Goal: Task Accomplishment & Management: Manage account settings

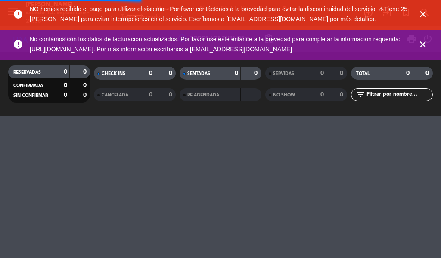
click at [425, 14] on icon "close" at bounding box center [423, 14] width 10 height 10
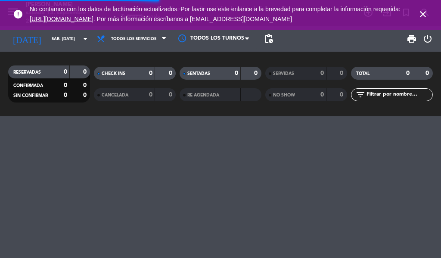
click at [420, 14] on icon "close" at bounding box center [423, 14] width 10 height 10
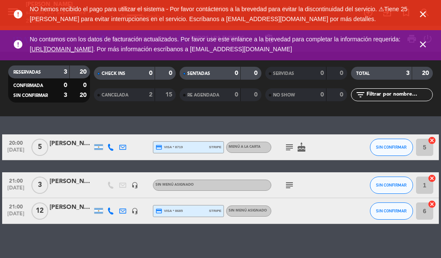
click at [423, 16] on icon "close" at bounding box center [423, 14] width 10 height 10
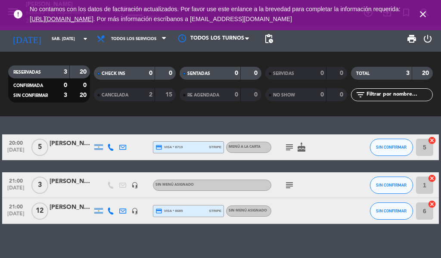
click at [421, 17] on icon "close" at bounding box center [423, 14] width 10 height 10
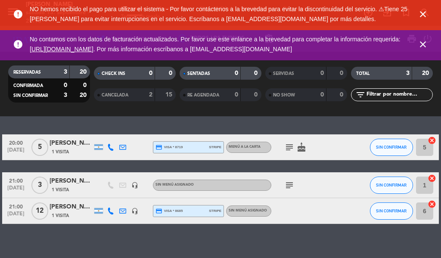
click at [423, 13] on icon "close" at bounding box center [423, 14] width 10 height 10
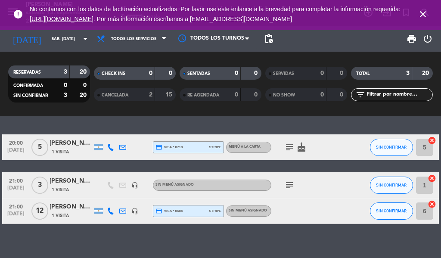
click at [426, 19] on icon "close" at bounding box center [423, 14] width 10 height 10
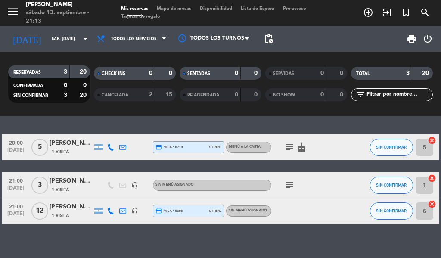
click at [383, 14] on icon "exit_to_app" at bounding box center [387, 12] width 10 height 10
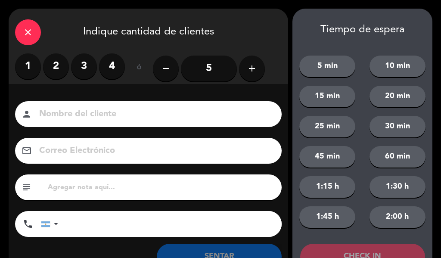
click at [61, 73] on label "2" at bounding box center [56, 66] width 26 height 26
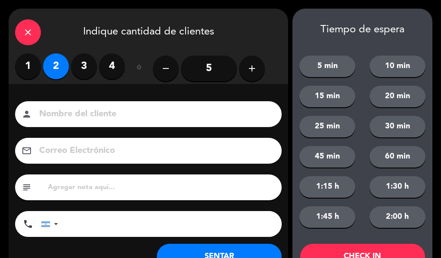
click at [85, 96] on div "Nombre del cliente person Correo Electrónico email subject phone [GEOGRAPHIC_DA…" at bounding box center [149, 183] width 280 height 199
click at [95, 118] on input at bounding box center [154, 114] width 232 height 15
type input "milagros"
click at [107, 182] on input "text" at bounding box center [161, 188] width 229 height 12
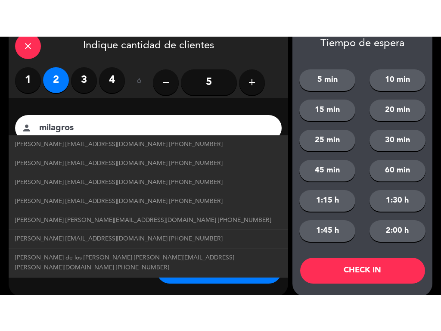
scroll to position [33, 0]
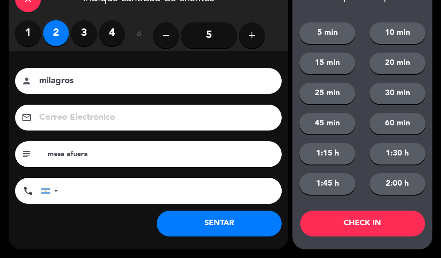
type input "mesa afuera"
click at [397, 65] on button "20 min" at bounding box center [398, 64] width 56 height 22
click at [369, 217] on button "CHECK IN" at bounding box center [362, 224] width 125 height 26
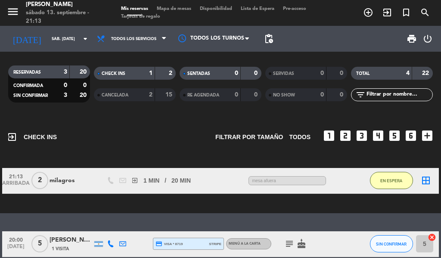
click at [390, 11] on icon "exit_to_app" at bounding box center [387, 12] width 10 height 10
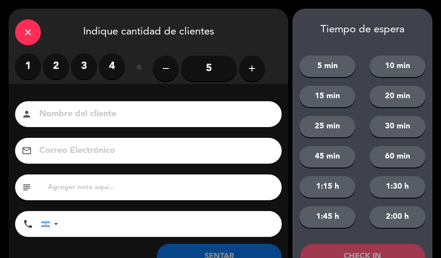
click at [62, 68] on label "2" at bounding box center [56, 66] width 26 height 26
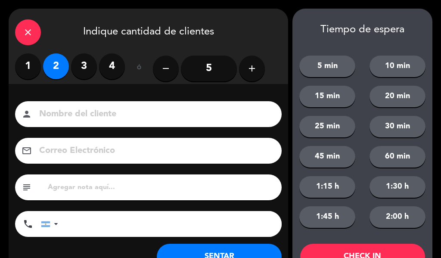
click at [79, 99] on div "Nombre del cliente person Correo Electrónico email subject phone [GEOGRAPHIC_DA…" at bounding box center [149, 183] width 280 height 199
click at [73, 119] on input at bounding box center [154, 114] width 232 height 15
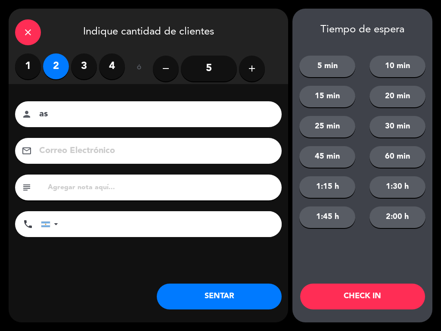
type input "a"
click at [131, 116] on input at bounding box center [154, 114] width 232 height 15
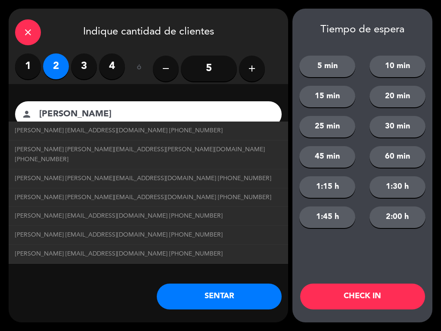
type input "[PERSON_NAME]"
click at [403, 94] on button "20 min" at bounding box center [398, 97] width 56 height 22
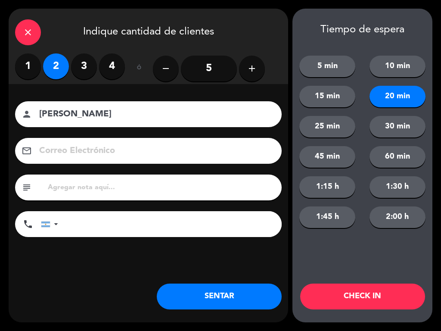
click at [389, 258] on button "CHECK IN" at bounding box center [362, 297] width 125 height 26
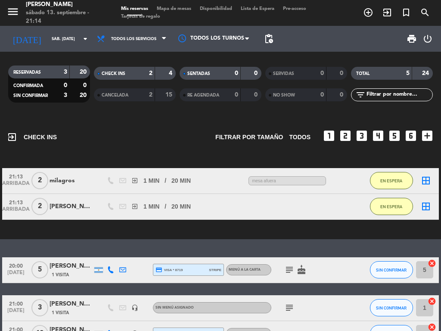
click at [388, 9] on icon "exit_to_app" at bounding box center [387, 12] width 10 height 10
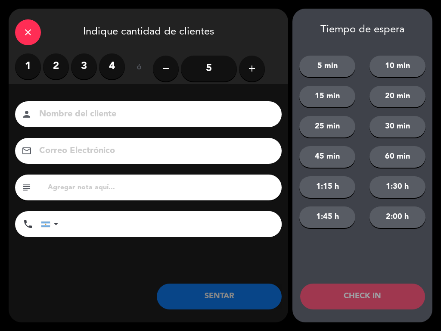
click at [84, 68] on label "3" at bounding box center [84, 66] width 26 height 26
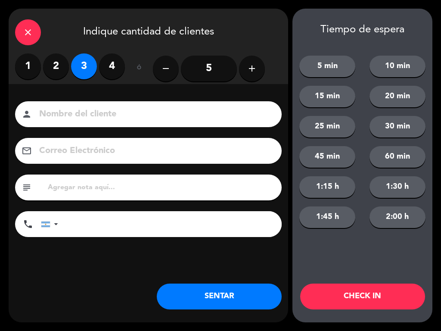
click at [86, 108] on input at bounding box center [154, 114] width 232 height 15
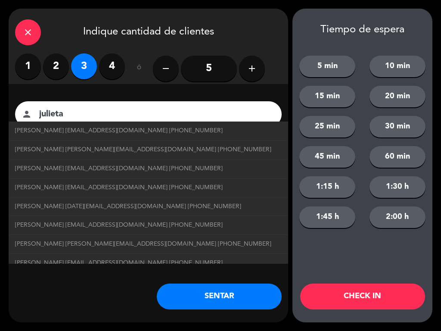
type input "julieta"
click at [396, 96] on button "20 min" at bounding box center [398, 97] width 56 height 22
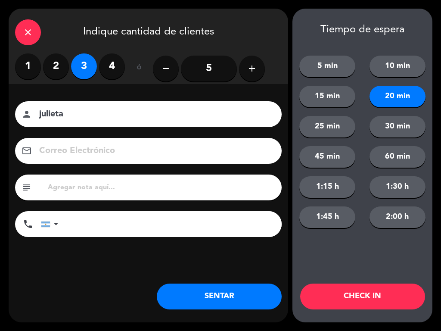
click at [364, 258] on button "CHECK IN" at bounding box center [362, 297] width 125 height 26
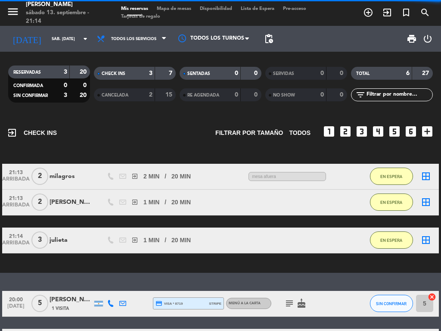
scroll to position [0, 0]
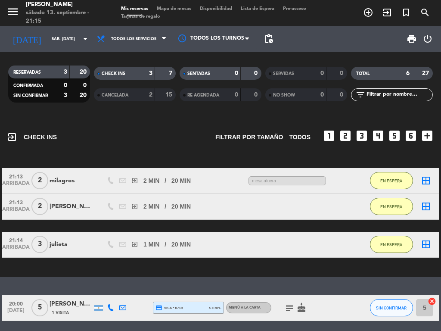
click at [384, 15] on icon "exit_to_app" at bounding box center [387, 12] width 10 height 10
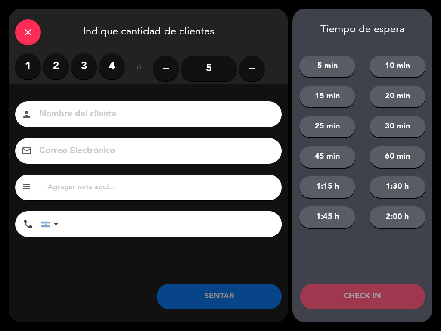
click at [85, 63] on label "3" at bounding box center [84, 66] width 26 height 26
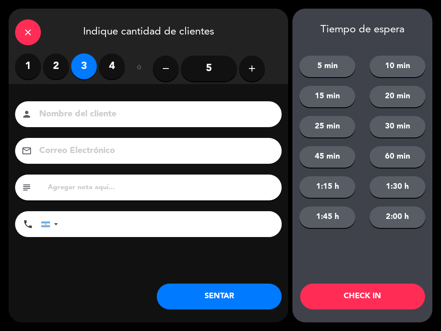
click at [108, 113] on input at bounding box center [154, 114] width 232 height 15
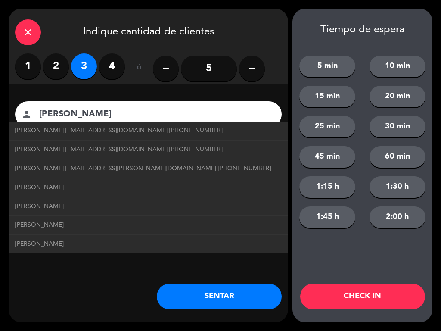
type input "[PERSON_NAME]"
click at [398, 103] on button "20 min" at bounding box center [398, 97] width 56 height 22
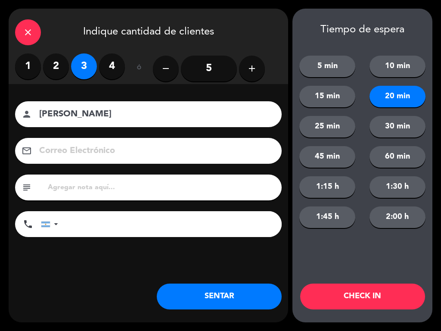
click at [370, 258] on button "CHECK IN" at bounding box center [362, 297] width 125 height 26
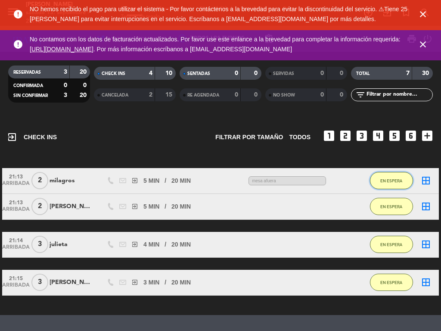
click at [391, 181] on span "EN ESPERA" at bounding box center [392, 180] width 22 height 5
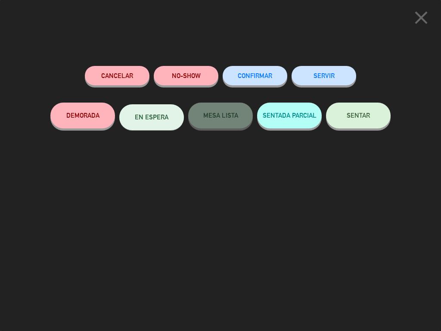
click at [332, 78] on button "SERVIR" at bounding box center [324, 75] width 65 height 19
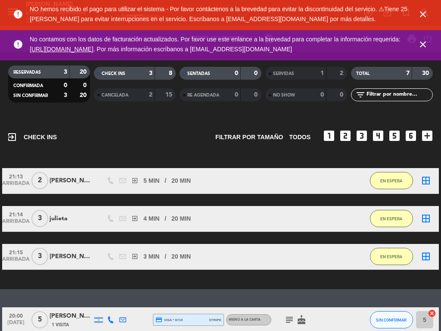
click at [423, 19] on icon "close" at bounding box center [423, 14] width 10 height 10
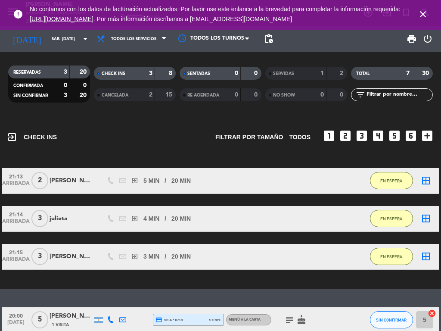
click at [420, 16] on icon "close" at bounding box center [423, 14] width 10 height 10
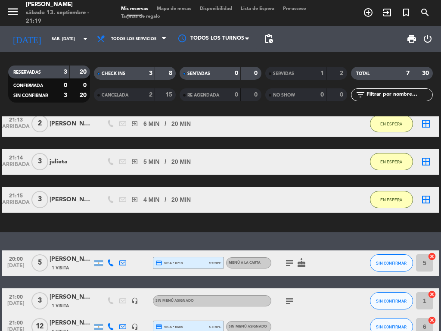
scroll to position [50, 0]
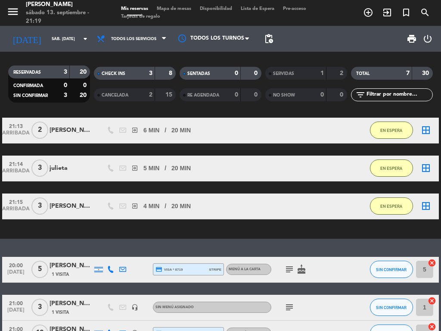
click at [19, 258] on span "[DATE]" at bounding box center [16, 274] width 22 height 10
click at [2, 240] on div "exit_to_app CHECK INS Filtrar por tamaño TODOS looks_one looks_two looks_3 look…" at bounding box center [220, 223] width 441 height 215
click at [90, 206] on div "[PERSON_NAME]" at bounding box center [71, 206] width 43 height 10
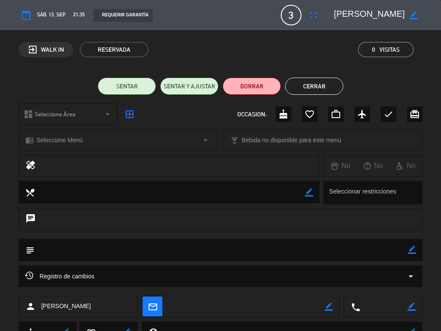
click at [408, 88] on ul "SENTAR SENTAR Y AJUSTAR BORRAR Cerrar" at bounding box center [221, 86] width 405 height 17
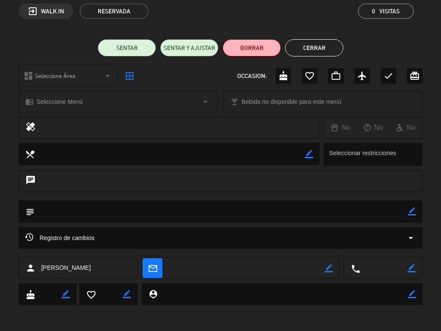
scroll to position [0, 0]
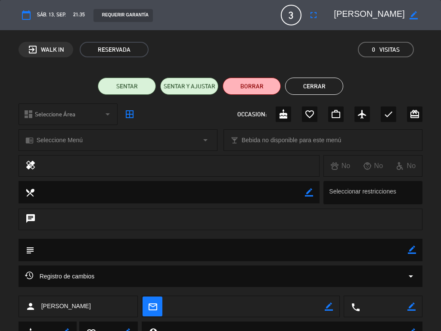
click at [320, 79] on button "Cerrar" at bounding box center [314, 86] width 58 height 17
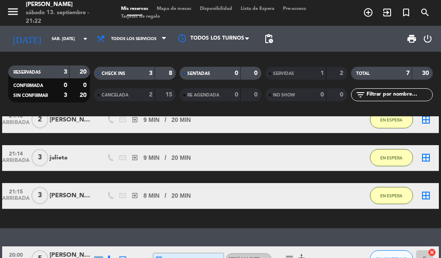
scroll to position [62, 0]
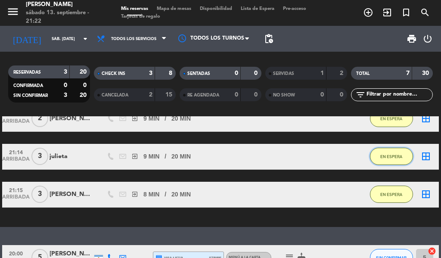
click at [394, 154] on span "EN ESPERA" at bounding box center [392, 156] width 22 height 5
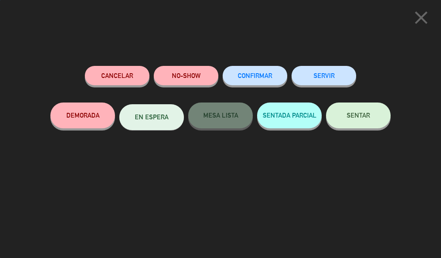
click at [333, 70] on button "SERVIR" at bounding box center [324, 75] width 65 height 19
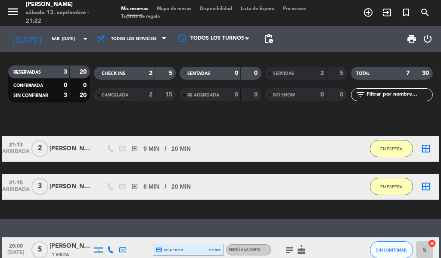
scroll to position [31, 0]
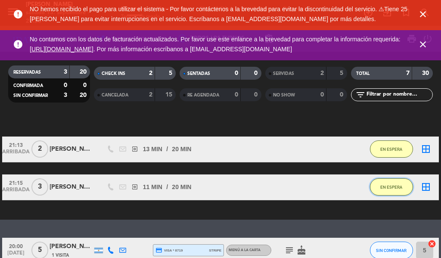
click at [395, 187] on span "EN ESPERA" at bounding box center [392, 187] width 22 height 5
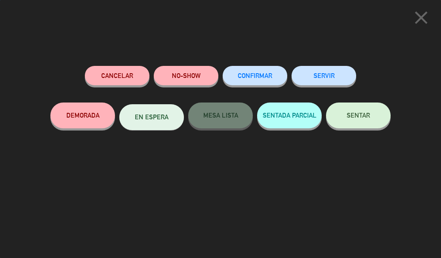
click at [324, 78] on button "SERVIR" at bounding box center [324, 75] width 65 height 19
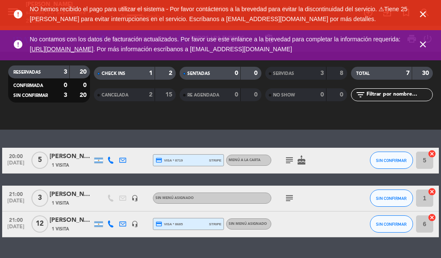
scroll to position [102, 0]
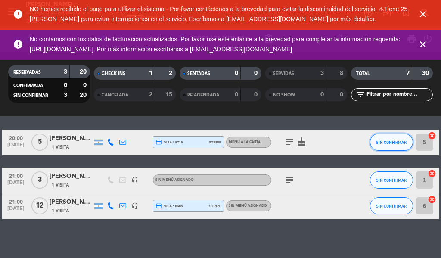
click at [394, 142] on span "SIN CONFIRMAR" at bounding box center [391, 142] width 31 height 5
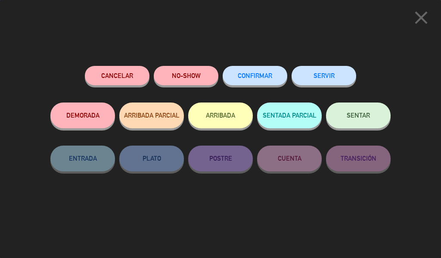
click at [329, 77] on button "SERVIR" at bounding box center [324, 75] width 65 height 19
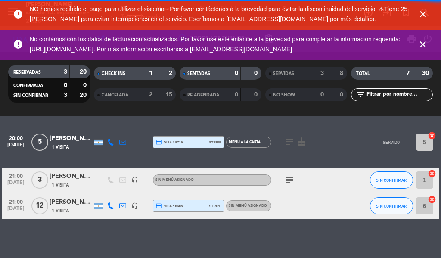
scroll to position [68, 0]
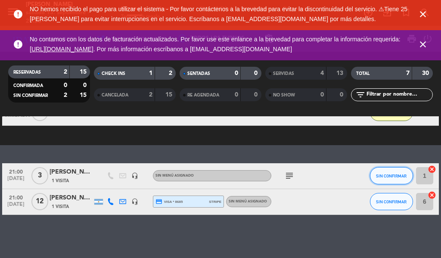
click at [385, 175] on span "SIN CONFIRMAR" at bounding box center [391, 176] width 31 height 5
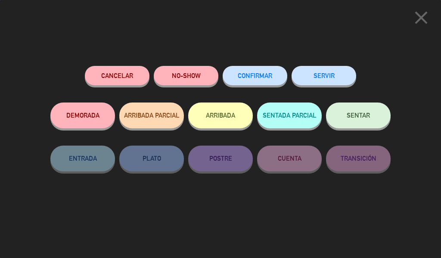
click at [324, 80] on button "SERVIR" at bounding box center [324, 75] width 65 height 19
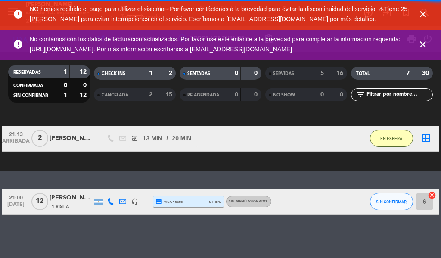
scroll to position [42, 0]
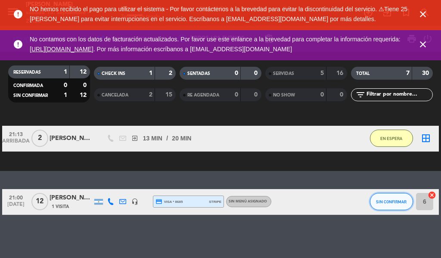
click at [390, 202] on span "SIN CONFIRMAR" at bounding box center [391, 202] width 31 height 5
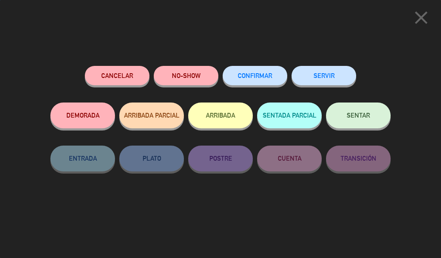
click at [332, 83] on button "SERVIR" at bounding box center [324, 75] width 65 height 19
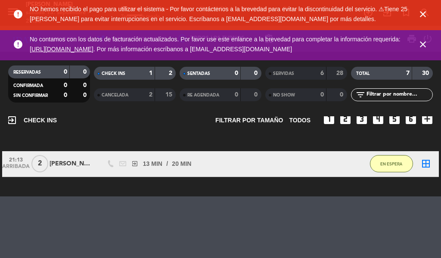
scroll to position [0, 0]
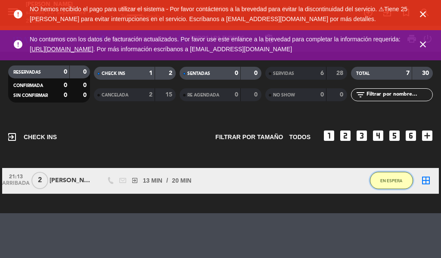
click at [388, 175] on button "EN ESPERA" at bounding box center [391, 180] width 43 height 17
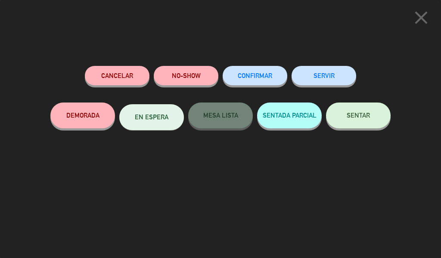
click at [333, 74] on button "SERVIR" at bounding box center [324, 75] width 65 height 19
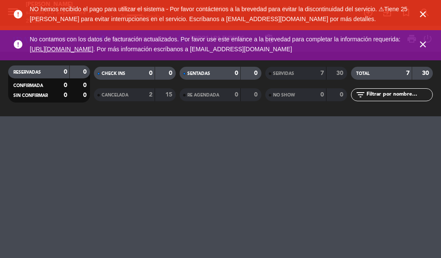
click at [425, 14] on icon "close" at bounding box center [423, 14] width 10 height 10
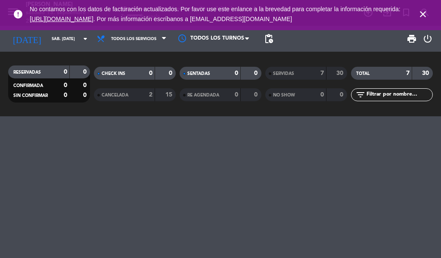
click at [425, 19] on icon "close" at bounding box center [423, 14] width 10 height 10
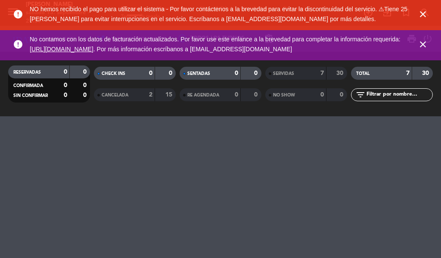
click at [421, 13] on icon "close" at bounding box center [423, 14] width 10 height 10
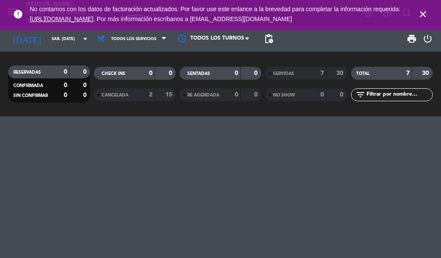
click at [423, 16] on icon "close" at bounding box center [423, 14] width 10 height 10
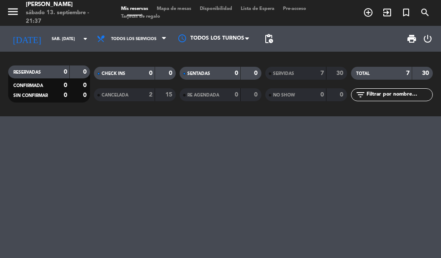
click at [388, 11] on icon "exit_to_app" at bounding box center [387, 12] width 10 height 10
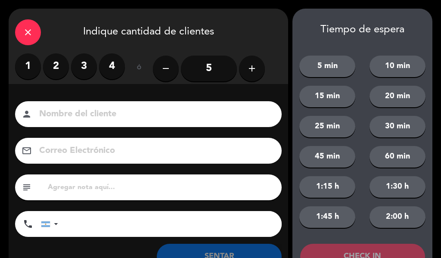
click at [52, 73] on label "2" at bounding box center [56, 66] width 26 height 26
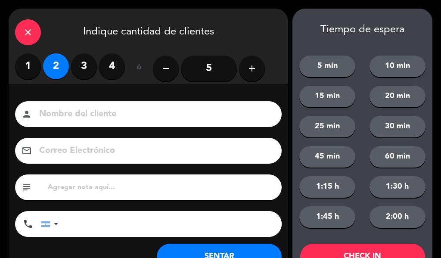
click at [78, 110] on input at bounding box center [154, 114] width 232 height 15
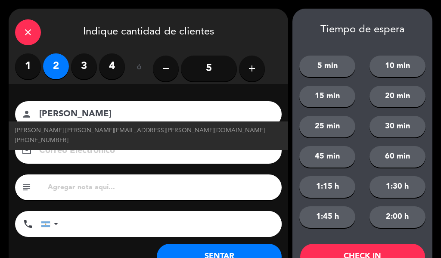
type input "[PERSON_NAME]"
click at [393, 91] on button "20 min" at bounding box center [398, 97] width 56 height 22
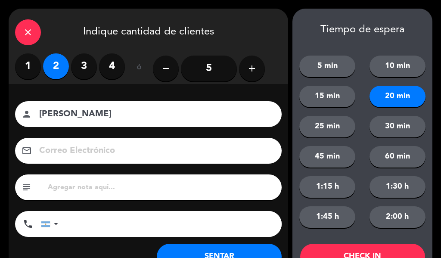
scroll to position [33, 0]
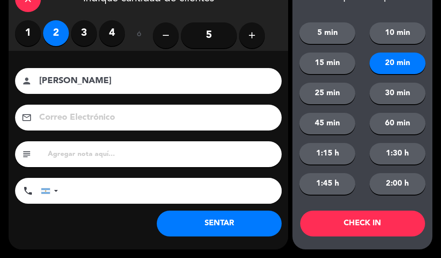
click at [361, 223] on button "CHECK IN" at bounding box center [362, 224] width 125 height 26
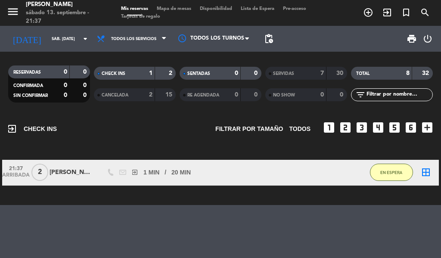
scroll to position [0, 0]
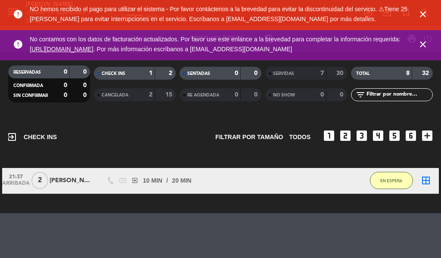
click at [420, 13] on icon "close" at bounding box center [423, 14] width 10 height 10
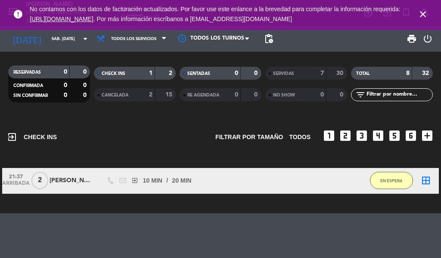
click at [420, 15] on icon "close" at bounding box center [423, 14] width 10 height 10
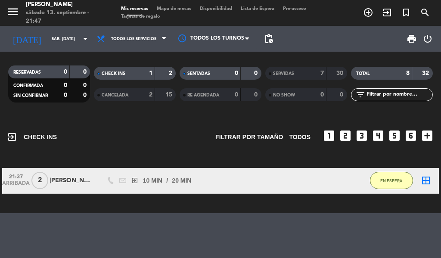
click at [388, 12] on icon "exit_to_app" at bounding box center [387, 12] width 10 height 10
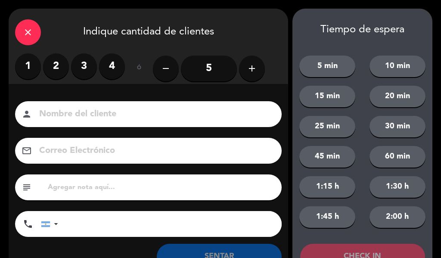
click at [61, 72] on label "2" at bounding box center [56, 66] width 26 height 26
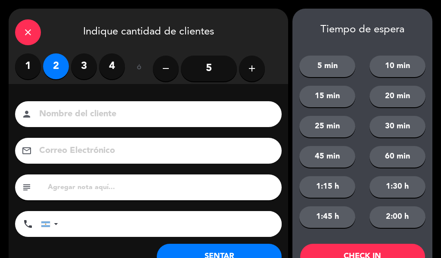
click at [84, 107] on input at bounding box center [154, 114] width 232 height 15
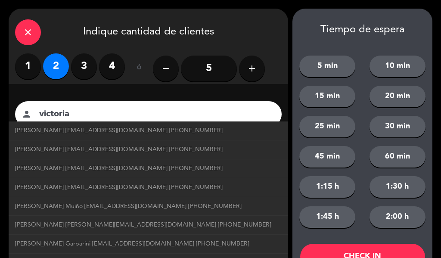
type input "victoria"
click at [400, 96] on button "20 min" at bounding box center [398, 97] width 56 height 22
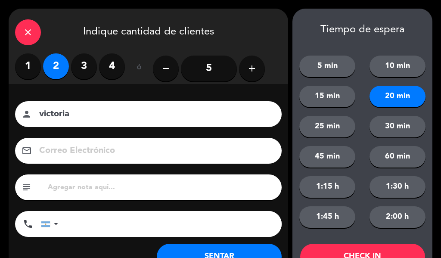
scroll to position [33, 0]
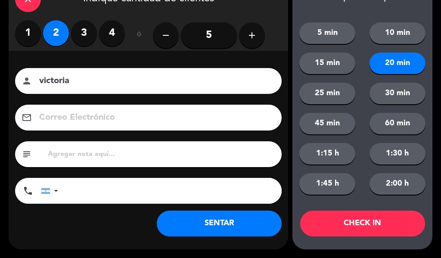
click at [366, 221] on button "CHECK IN" at bounding box center [362, 224] width 125 height 26
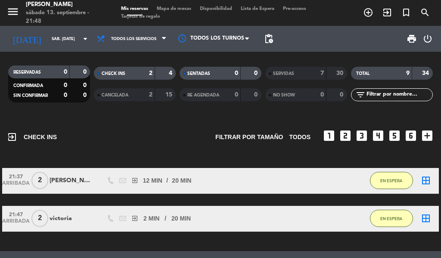
click at [385, 10] on icon "exit_to_app" at bounding box center [387, 12] width 10 height 10
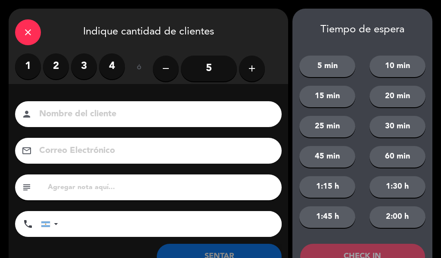
click at [63, 64] on label "2" at bounding box center [56, 66] width 26 height 26
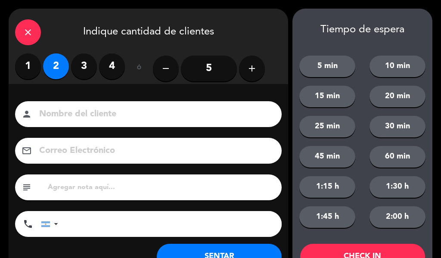
click at [94, 111] on input at bounding box center [154, 114] width 232 height 15
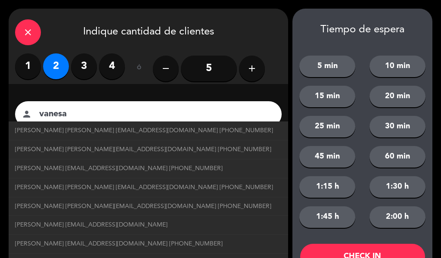
type input "vanesa"
click at [397, 99] on button "20 min" at bounding box center [398, 97] width 56 height 22
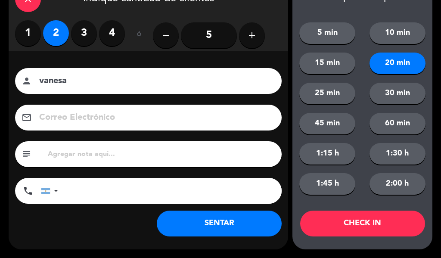
click at [376, 219] on button "CHECK IN" at bounding box center [362, 224] width 125 height 26
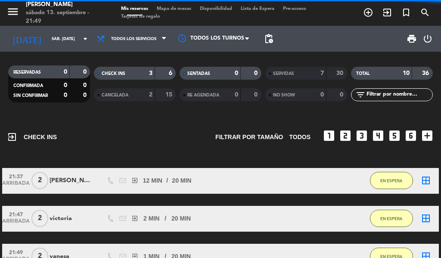
click at [384, 16] on icon "exit_to_app" at bounding box center [387, 12] width 10 height 10
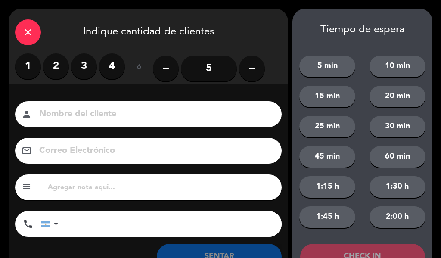
click at [56, 68] on label "2" at bounding box center [56, 66] width 26 height 26
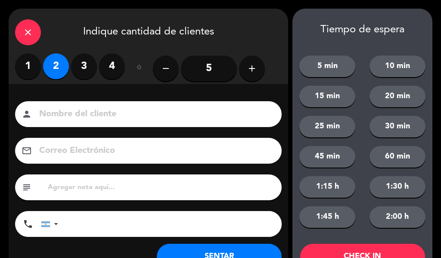
click at [103, 116] on input at bounding box center [154, 114] width 232 height 15
click at [40, 31] on div "close" at bounding box center [28, 32] width 26 height 26
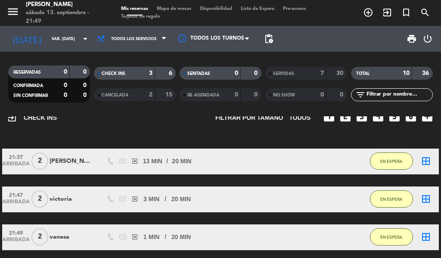
scroll to position [12, 0]
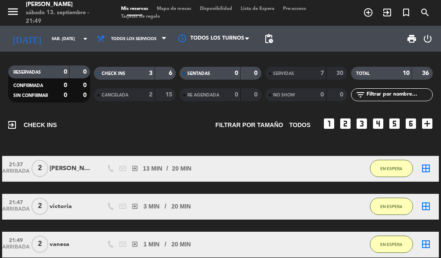
click at [384, 14] on icon "exit_to_app" at bounding box center [387, 12] width 10 height 10
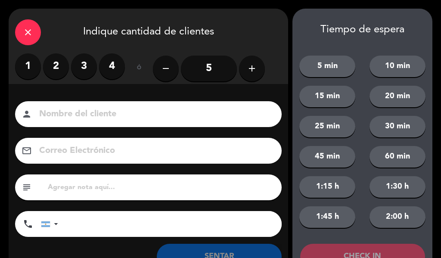
click at [52, 66] on label "2" at bounding box center [56, 66] width 26 height 26
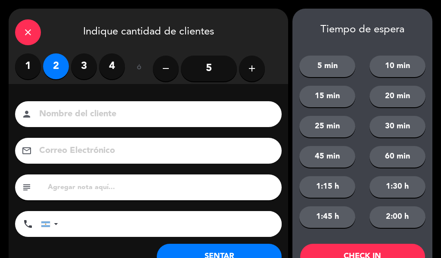
click at [78, 115] on input at bounding box center [154, 114] width 232 height 15
type input "[PERSON_NAME]"
click at [393, 93] on button "20 min" at bounding box center [398, 97] width 56 height 22
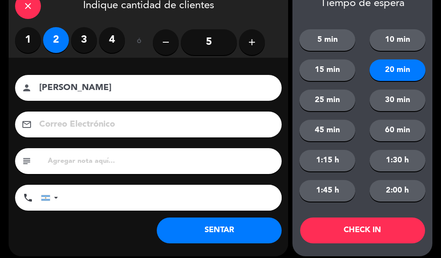
scroll to position [33, 0]
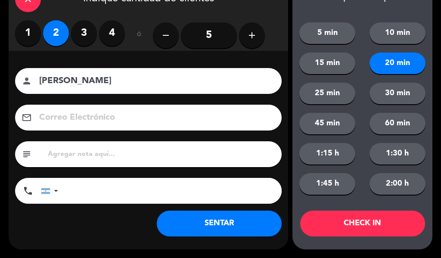
click at [376, 221] on button "CHECK IN" at bounding box center [362, 224] width 125 height 26
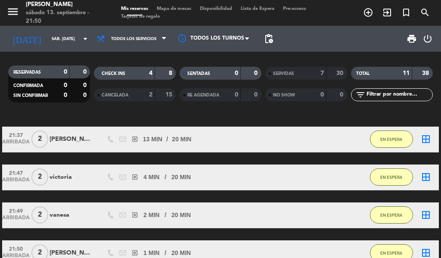
scroll to position [44, 0]
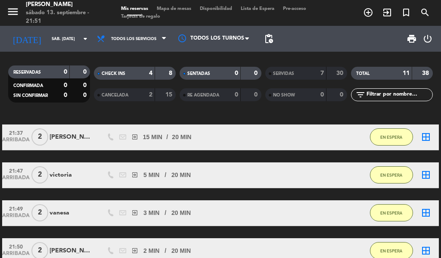
click at [388, 8] on icon "exit_to_app" at bounding box center [387, 12] width 10 height 10
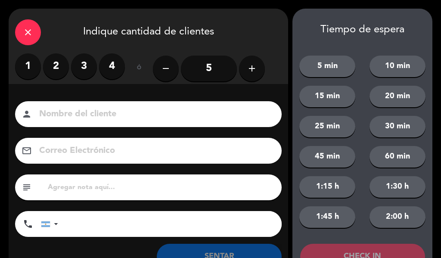
click at [61, 63] on label "2" at bounding box center [56, 66] width 26 height 26
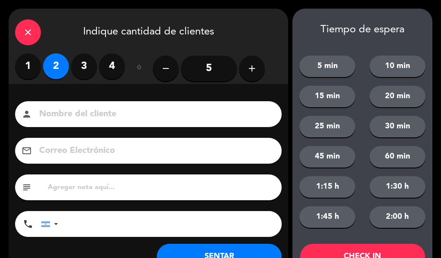
click at [81, 107] on input at bounding box center [154, 114] width 232 height 15
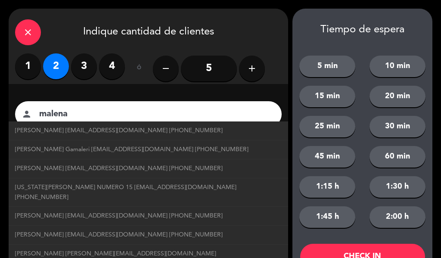
type input "malena"
click at [406, 96] on button "20 min" at bounding box center [398, 97] width 56 height 22
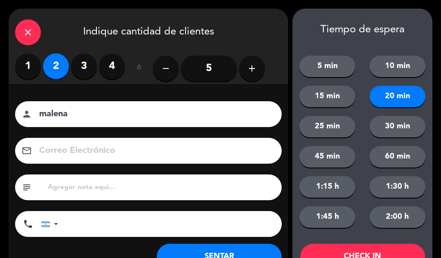
scroll to position [33, 0]
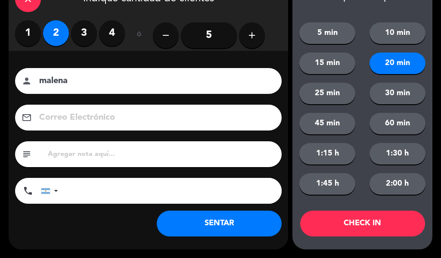
click at [360, 218] on button "CHECK IN" at bounding box center [362, 224] width 125 height 26
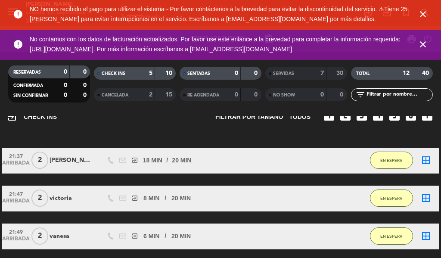
scroll to position [20, 0]
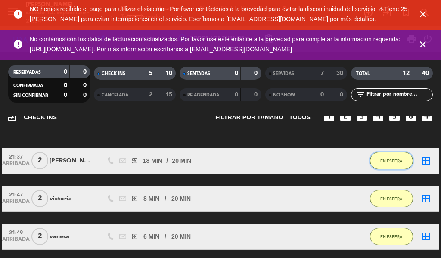
click at [388, 160] on span "EN ESPERA" at bounding box center [392, 161] width 22 height 5
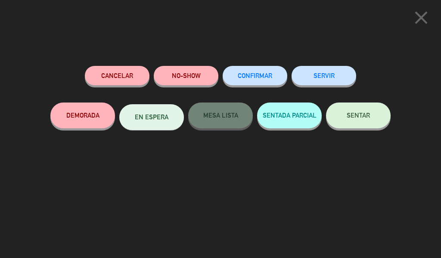
click at [329, 71] on button "SERVIR" at bounding box center [324, 75] width 65 height 19
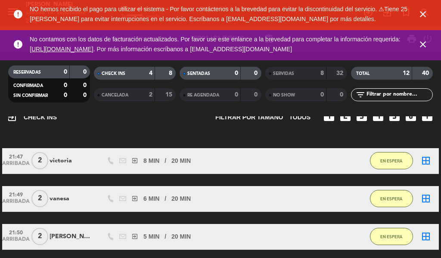
click at [427, 14] on icon "close" at bounding box center [423, 14] width 10 height 10
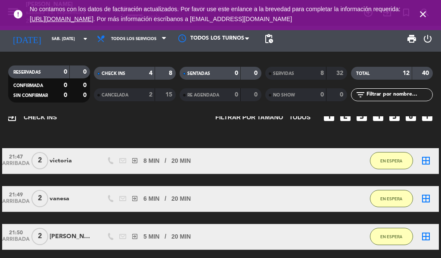
click at [427, 15] on icon "close" at bounding box center [423, 14] width 10 height 10
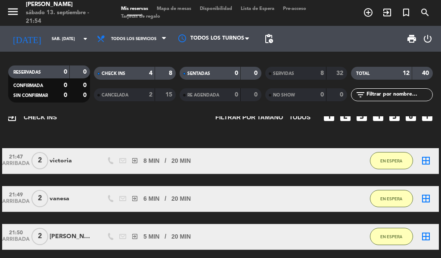
click at [384, 13] on icon "exit_to_app" at bounding box center [387, 12] width 10 height 10
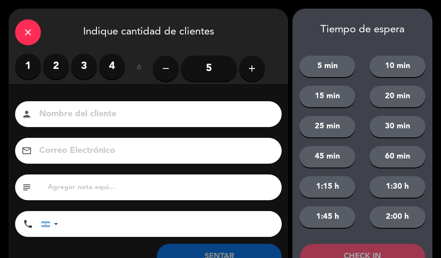
click at [93, 113] on input at bounding box center [154, 114] width 232 height 15
click at [62, 72] on label "2" at bounding box center [56, 66] width 26 height 26
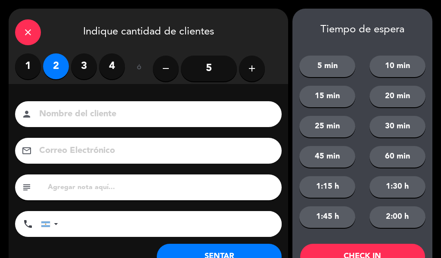
click at [77, 113] on input at bounding box center [154, 114] width 232 height 15
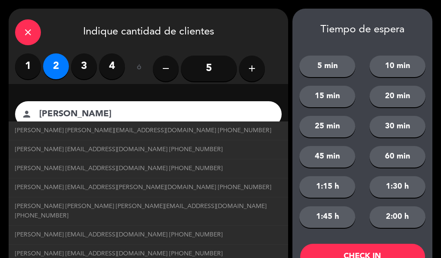
type input "[PERSON_NAME]"
click at [403, 92] on button "20 min" at bounding box center [398, 97] width 56 height 22
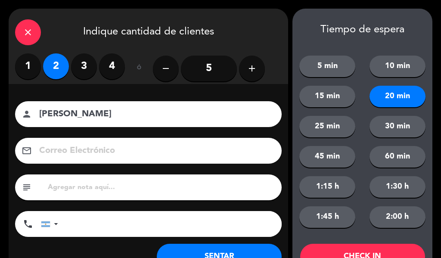
scroll to position [33, 0]
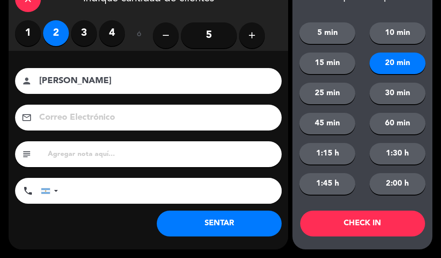
click at [375, 226] on button "CHECK IN" at bounding box center [362, 224] width 125 height 26
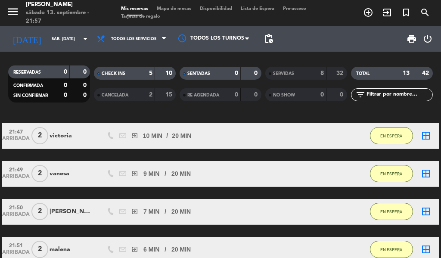
scroll to position [42, 0]
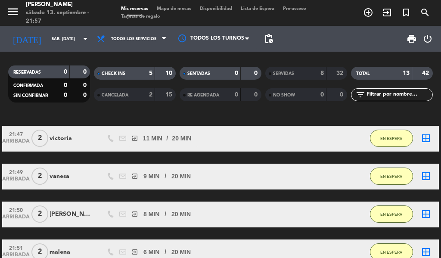
click at [388, 9] on icon "exit_to_app" at bounding box center [387, 12] width 10 height 10
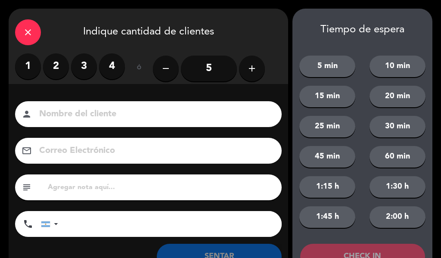
click at [54, 55] on label "2" at bounding box center [56, 66] width 26 height 26
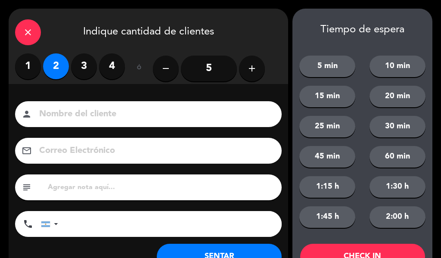
click at [72, 108] on input at bounding box center [154, 114] width 232 height 15
type input "[PERSON_NAME]"
click at [403, 102] on button "20 min" at bounding box center [398, 97] width 56 height 22
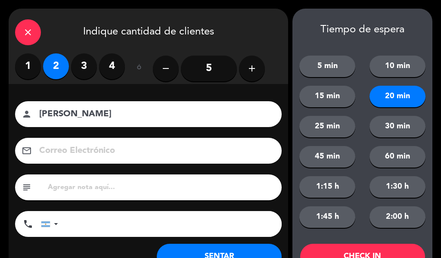
scroll to position [33, 0]
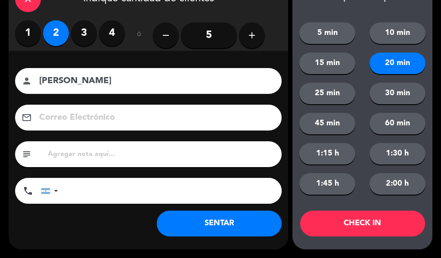
click at [382, 225] on button "CHECK IN" at bounding box center [362, 224] width 125 height 26
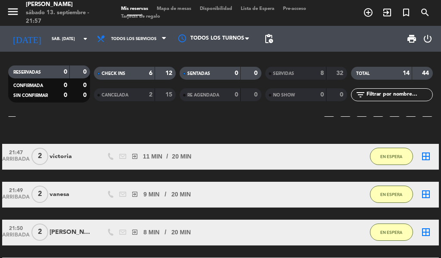
scroll to position [36, 0]
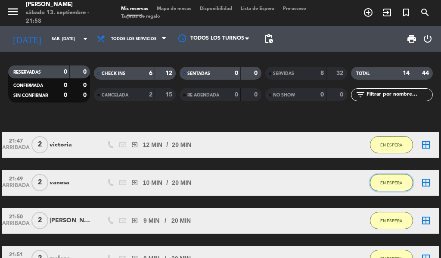
click at [396, 184] on span "EN ESPERA" at bounding box center [392, 183] width 22 height 5
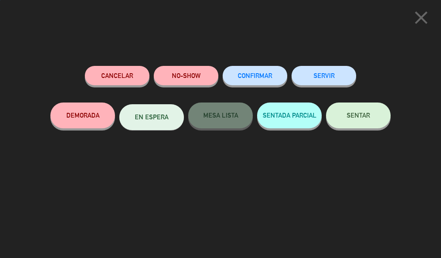
click at [324, 72] on button "SERVIR" at bounding box center [324, 75] width 65 height 19
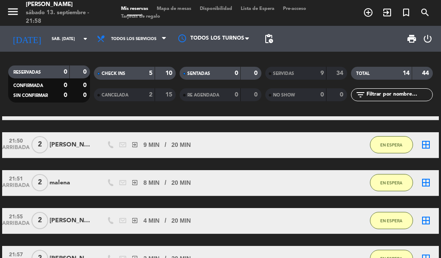
scroll to position [60, 0]
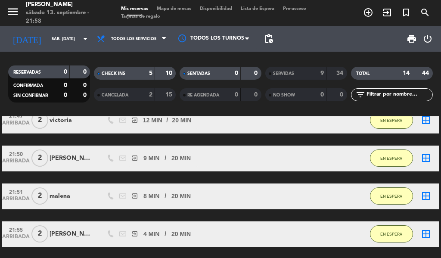
click at [424, 158] on icon "border_all" at bounding box center [426, 158] width 10 height 10
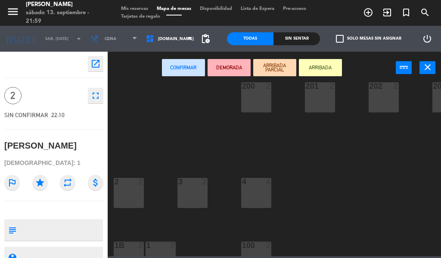
scroll to position [100, 0]
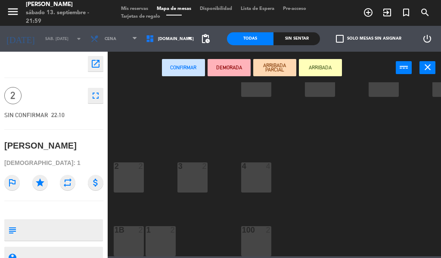
click at [128, 174] on div "2 2" at bounding box center [129, 178] width 30 height 30
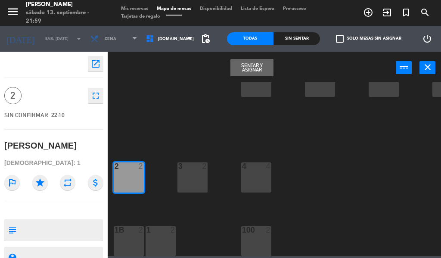
click at [247, 59] on button "Sentar y Asignar" at bounding box center [252, 67] width 43 height 17
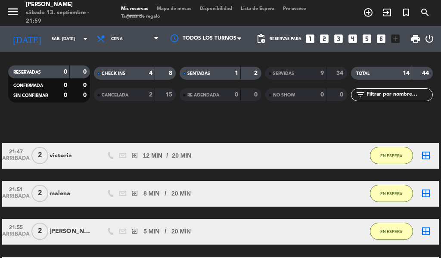
scroll to position [54, 0]
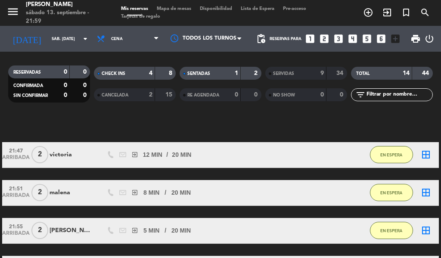
click at [218, 74] on div "SENTADAS" at bounding box center [202, 74] width 40 height 10
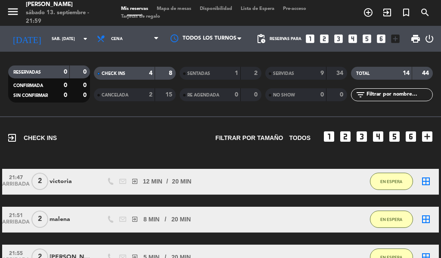
scroll to position [0, 0]
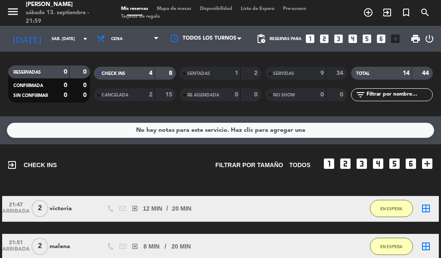
click at [236, 185] on div "exit_to_app CHECK INS Filtrar por tamaño TODOS looks_one looks_two looks_3 look…" at bounding box center [220, 249] width 441 height 211
click at [208, 72] on span "SENTADAS" at bounding box center [199, 74] width 23 height 4
click at [124, 74] on span "CHECK INS" at bounding box center [114, 74] width 24 height 4
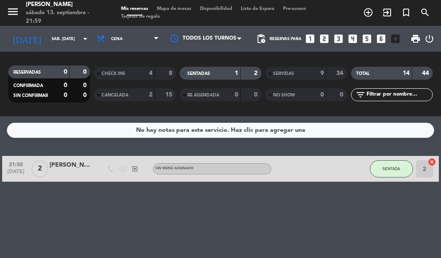
click at [215, 73] on div "SENTADAS" at bounding box center [202, 74] width 40 height 10
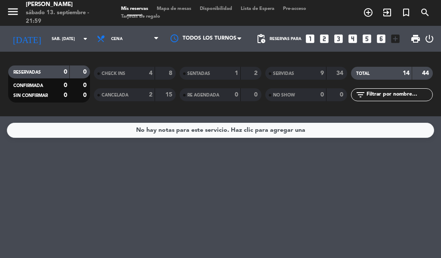
click at [219, 76] on div "SENTADAS" at bounding box center [202, 74] width 40 height 10
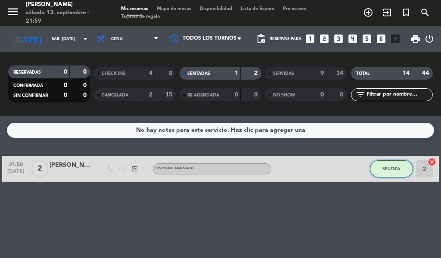
click at [398, 170] on span "SENTADA" at bounding box center [392, 168] width 18 height 5
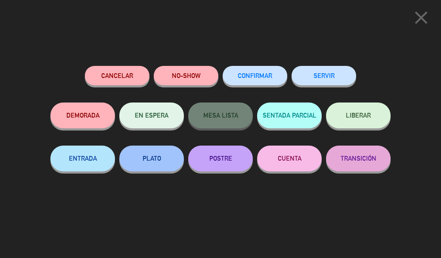
click at [270, 75] on span "CONFIRMAR" at bounding box center [255, 75] width 34 height 7
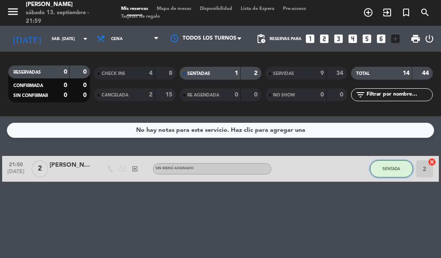
click at [386, 169] on span "SENTADA" at bounding box center [392, 168] width 18 height 5
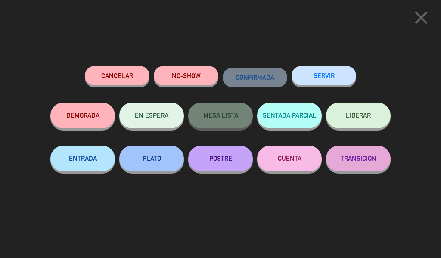
click at [288, 118] on button "SENTADA PARCIAL" at bounding box center [289, 116] width 65 height 26
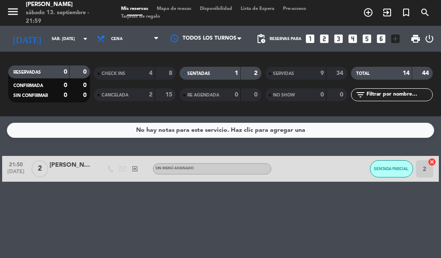
click at [128, 69] on div "CHECK INS" at bounding box center [116, 74] width 40 height 10
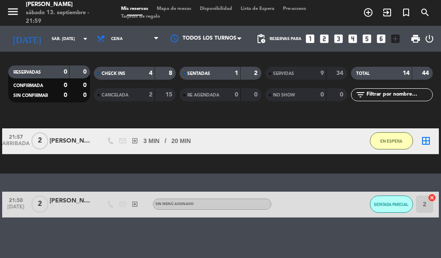
scroll to position [184, 0]
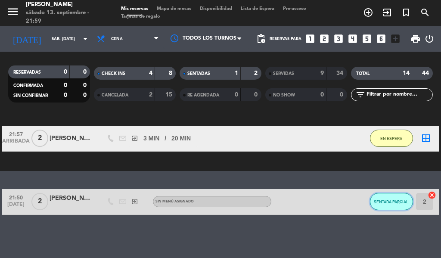
click at [395, 204] on span "SENTADA PARCIAL" at bounding box center [391, 202] width 35 height 5
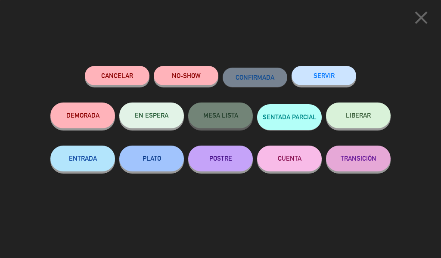
click at [423, 19] on icon "close" at bounding box center [422, 18] width 22 height 22
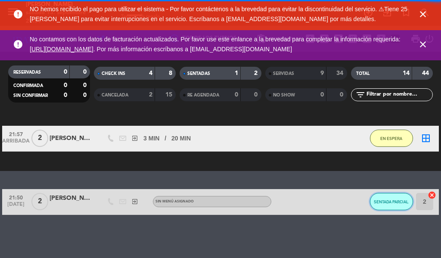
click at [394, 202] on span "SENTADA PARCIAL" at bounding box center [391, 202] width 35 height 5
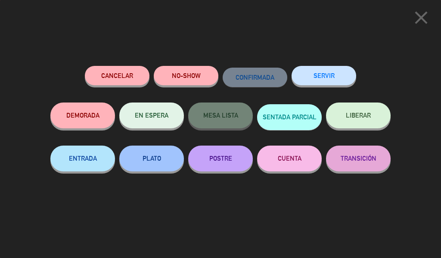
click at [157, 116] on button "EN ESPERA" at bounding box center [151, 116] width 65 height 26
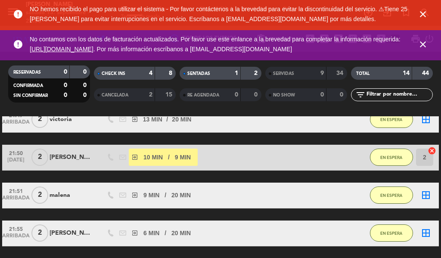
scroll to position [63, 0]
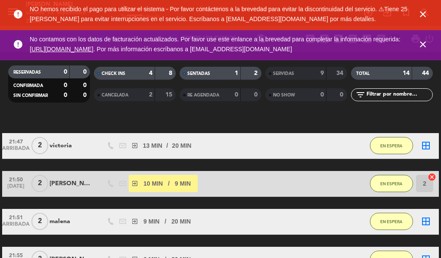
click at [418, 12] on icon "close" at bounding box center [423, 14] width 10 height 10
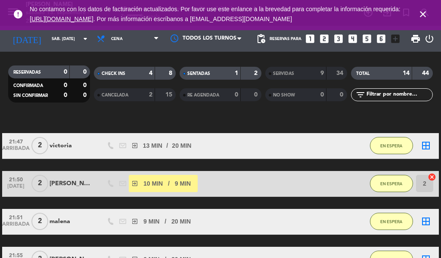
click at [420, 12] on icon "close" at bounding box center [423, 14] width 10 height 10
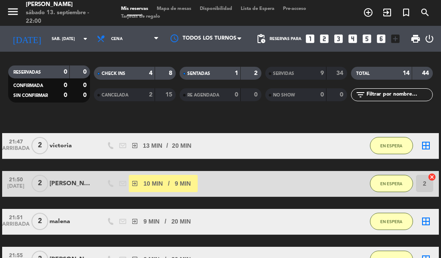
click at [385, 12] on icon "exit_to_app" at bounding box center [387, 12] width 10 height 10
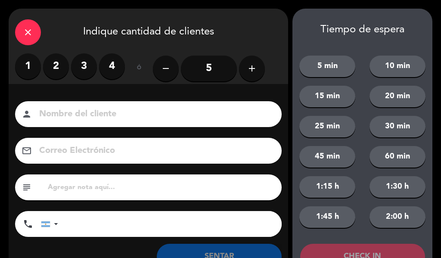
click at [106, 66] on label "4" at bounding box center [112, 66] width 26 height 26
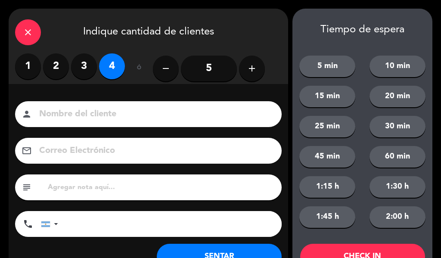
click at [104, 109] on input at bounding box center [154, 114] width 232 height 15
type input "[PERSON_NAME]"
click at [389, 96] on button "20 min" at bounding box center [398, 97] width 56 height 22
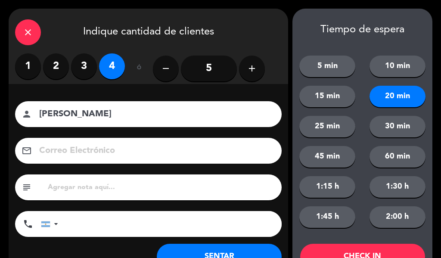
click at [373, 178] on div "1:30 h" at bounding box center [398, 187] width 70 height 22
click at [335, 127] on button "25 min" at bounding box center [328, 127] width 56 height 22
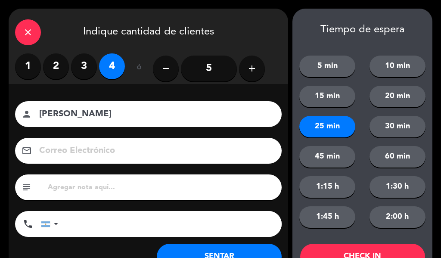
scroll to position [33, 0]
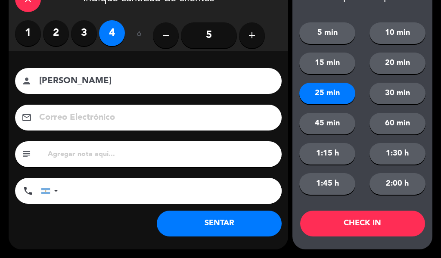
click at [367, 228] on button "CHECK IN" at bounding box center [362, 224] width 125 height 26
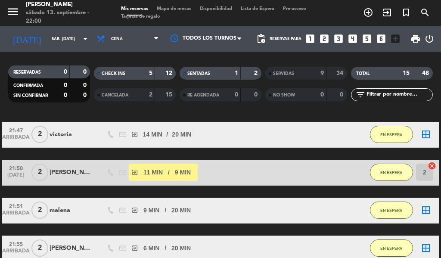
scroll to position [70, 0]
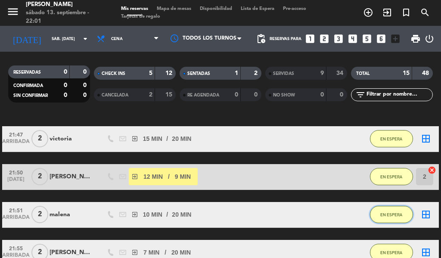
click at [388, 213] on span "EN ESPERA" at bounding box center [392, 215] width 22 height 5
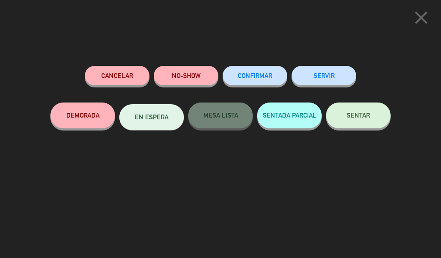
click at [339, 71] on button "SERVIR" at bounding box center [324, 75] width 65 height 19
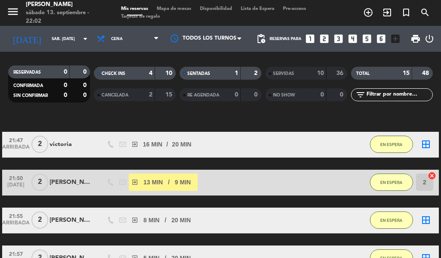
scroll to position [58, 0]
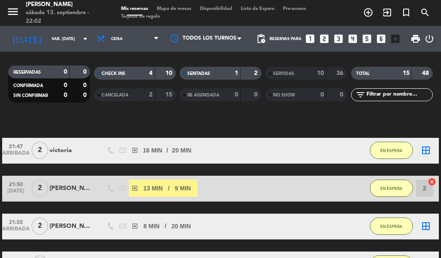
click at [237, 73] on strong "1" at bounding box center [236, 73] width 3 height 6
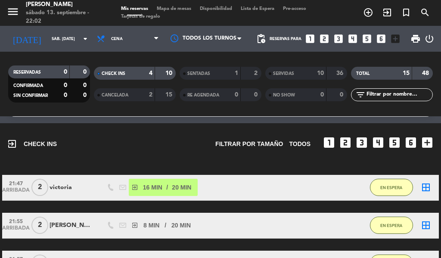
scroll to position [0, 0]
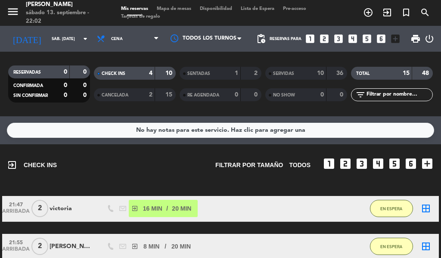
click at [244, 71] on div "2" at bounding box center [251, 74] width 16 height 10
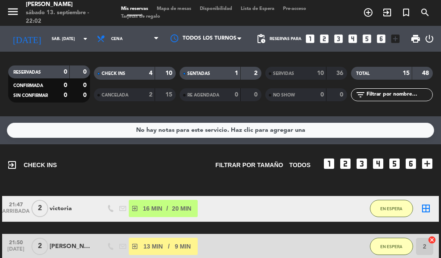
click at [385, 12] on icon "exit_to_app" at bounding box center [387, 12] width 10 height 10
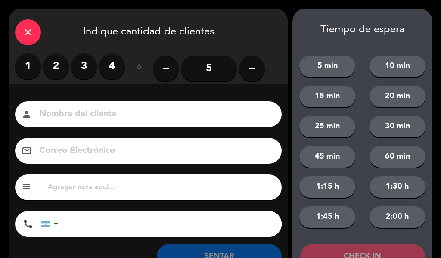
click at [56, 62] on label "2" at bounding box center [56, 66] width 26 height 26
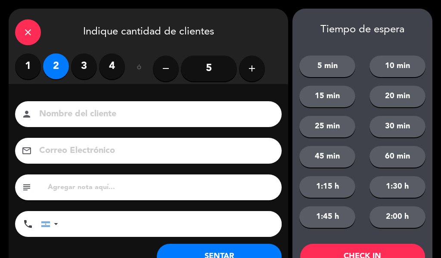
click at [101, 108] on input at bounding box center [154, 114] width 232 height 15
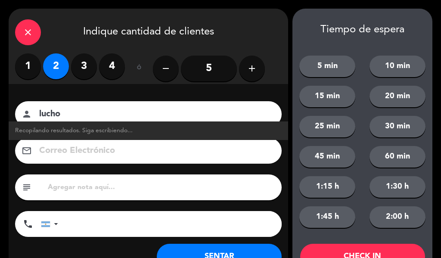
type input "lucho"
click at [395, 94] on button "20 min" at bounding box center [398, 97] width 56 height 22
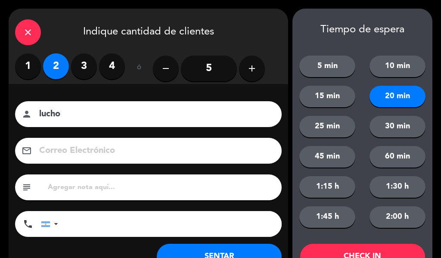
scroll to position [33, 0]
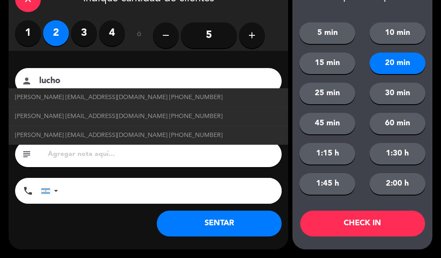
click at [384, 228] on button "CHECK IN" at bounding box center [362, 224] width 125 height 26
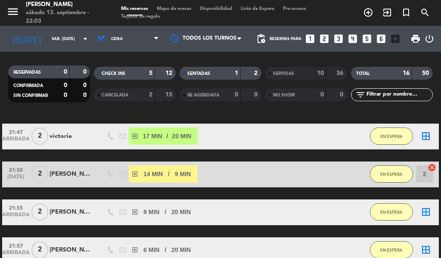
scroll to position [70, 0]
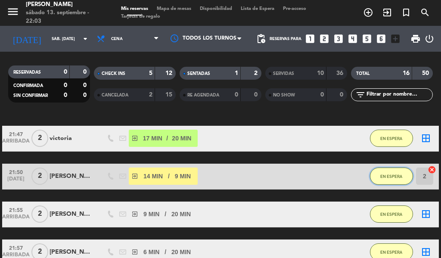
click at [388, 174] on span "EN ESPERA" at bounding box center [392, 176] width 22 height 5
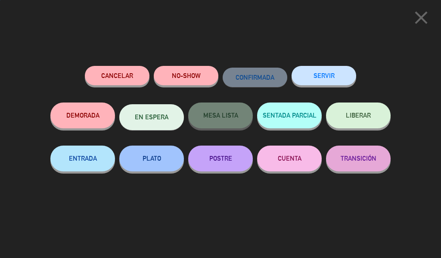
click at [333, 78] on button "SERVIR" at bounding box center [324, 75] width 65 height 19
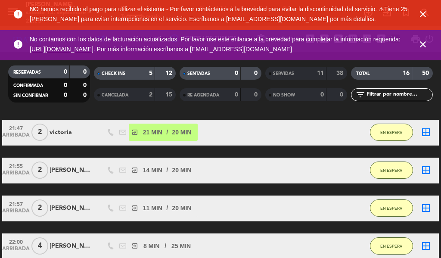
scroll to position [76, 0]
click at [427, 18] on icon "close" at bounding box center [423, 14] width 10 height 10
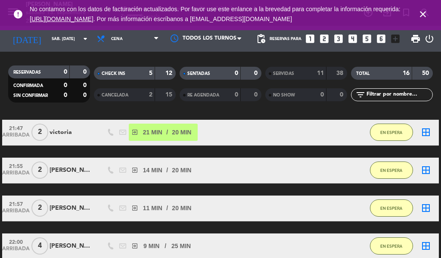
click at [424, 17] on icon "close" at bounding box center [423, 14] width 10 height 10
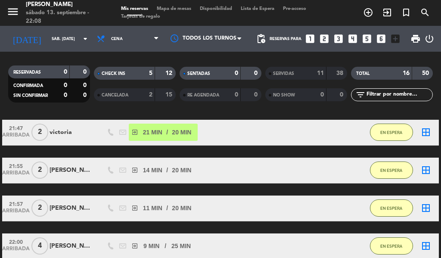
click at [389, 17] on icon "exit_to_app" at bounding box center [387, 12] width 10 height 10
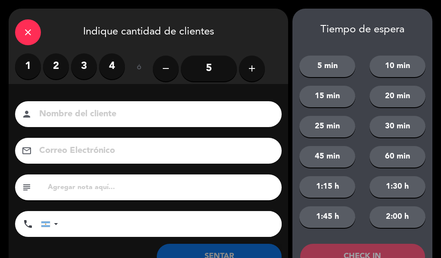
click at [81, 60] on label "3" at bounding box center [84, 66] width 26 height 26
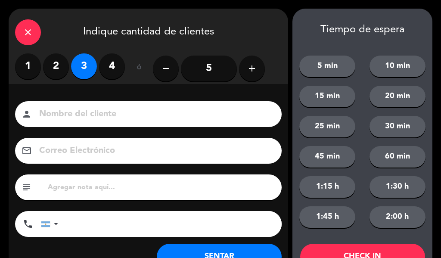
click at [94, 107] on input at bounding box center [154, 114] width 232 height 15
type input "mara"
click at [324, 126] on button "25 min" at bounding box center [328, 127] width 56 height 22
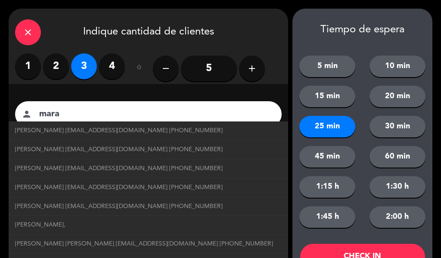
scroll to position [33, 0]
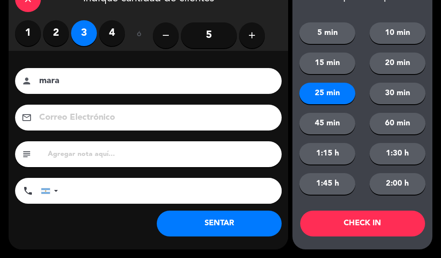
click at [385, 226] on button "CHECK IN" at bounding box center [362, 224] width 125 height 26
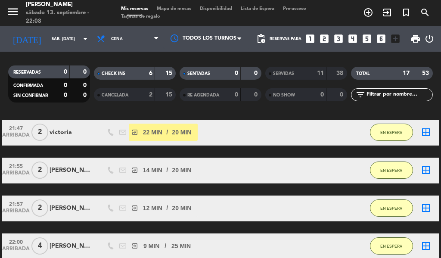
click at [387, 13] on icon "exit_to_app" at bounding box center [387, 12] width 10 height 10
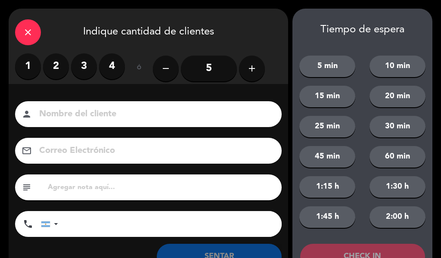
click at [87, 74] on label "3" at bounding box center [84, 66] width 26 height 26
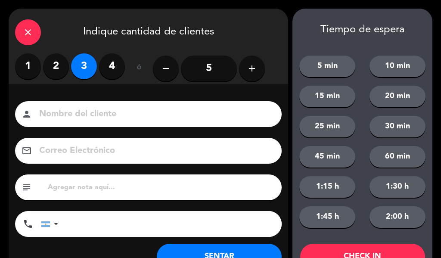
click at [103, 120] on input at bounding box center [154, 114] width 232 height 15
click at [178, 111] on input "rom" at bounding box center [154, 114] width 232 height 15
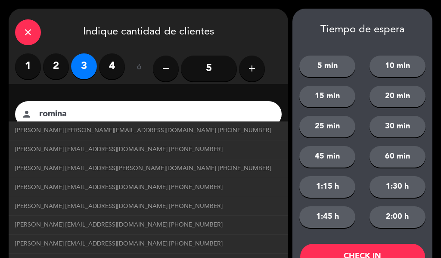
type input "romina"
click at [331, 131] on button "25 min" at bounding box center [328, 127] width 56 height 22
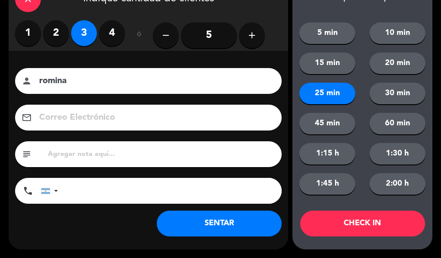
click at [373, 228] on button "CHECK IN" at bounding box center [362, 224] width 125 height 26
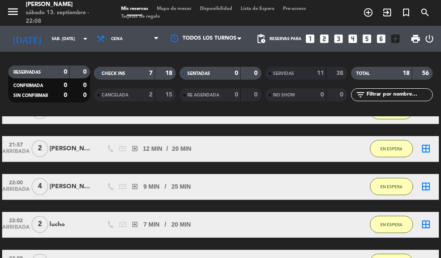
scroll to position [113, 0]
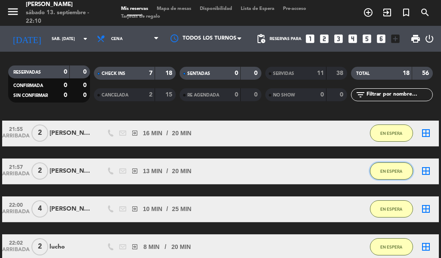
click at [382, 167] on button "EN ESPERA" at bounding box center [391, 171] width 43 height 17
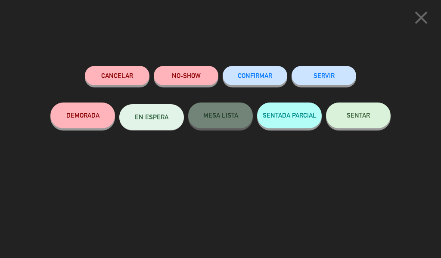
click at [330, 82] on button "SERVIR" at bounding box center [324, 75] width 65 height 19
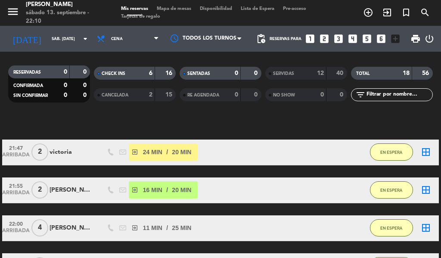
scroll to position [46, 0]
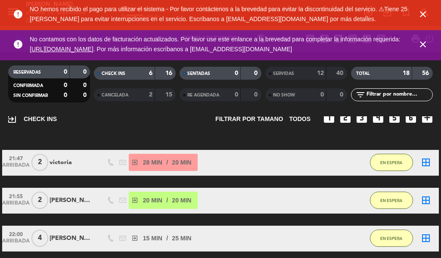
click at [424, 17] on icon "close" at bounding box center [423, 14] width 10 height 10
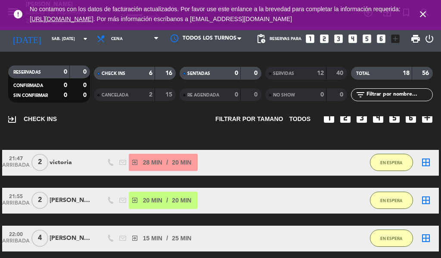
click at [423, 16] on icon "close" at bounding box center [423, 14] width 10 height 10
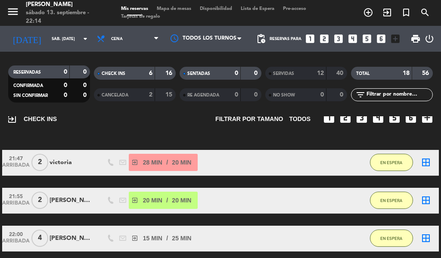
click at [387, 16] on icon "exit_to_app" at bounding box center [387, 12] width 10 height 10
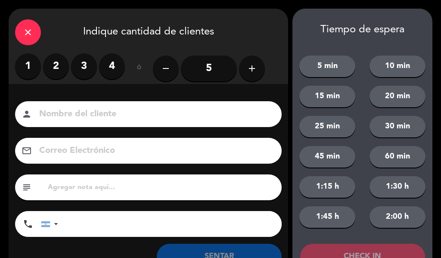
click at [58, 71] on label "2" at bounding box center [56, 66] width 26 height 26
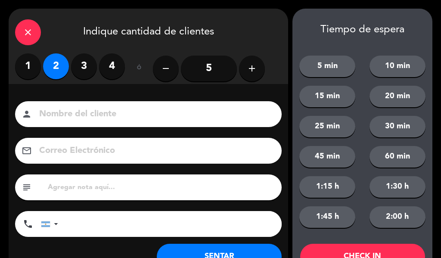
click at [77, 115] on input at bounding box center [154, 114] width 232 height 15
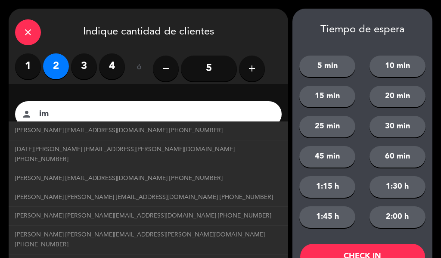
type input "i"
type input "ximena"
click at [398, 89] on button "20 min" at bounding box center [398, 97] width 56 height 22
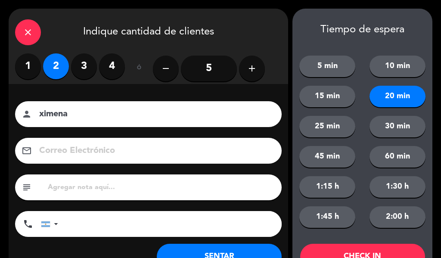
scroll to position [33, 0]
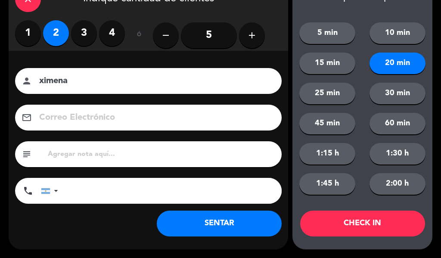
click at [376, 219] on button "CHECK IN" at bounding box center [362, 224] width 125 height 26
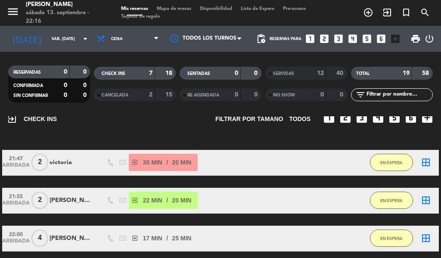
click at [388, 12] on icon "exit_to_app" at bounding box center [387, 12] width 10 height 10
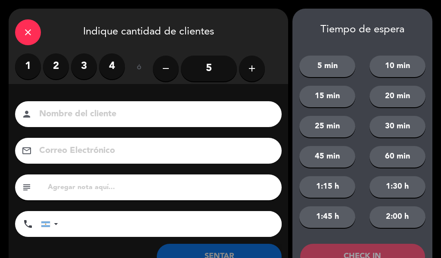
click at [61, 56] on label "2" at bounding box center [56, 66] width 26 height 26
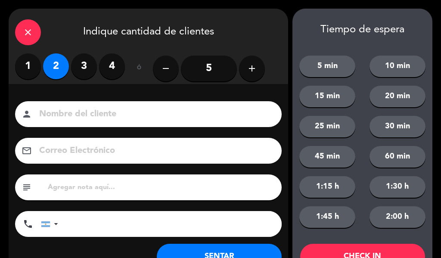
click at [90, 109] on input at bounding box center [154, 114] width 232 height 15
type input "[PERSON_NAME]"
click at [391, 95] on button "20 min" at bounding box center [398, 97] width 56 height 22
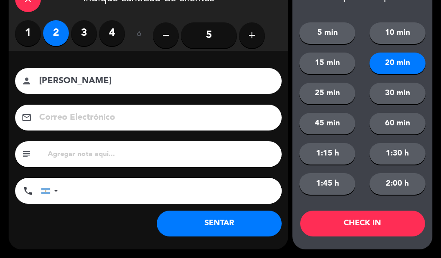
click at [372, 216] on button "CHECK IN" at bounding box center [362, 224] width 125 height 26
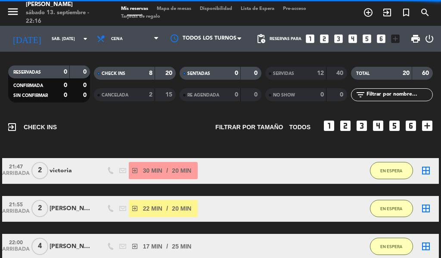
scroll to position [35, 0]
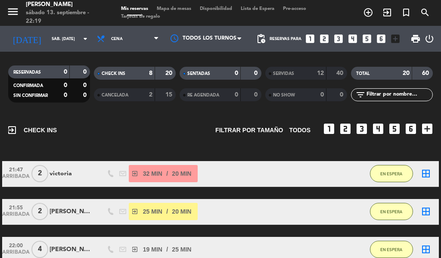
click at [386, 9] on icon "exit_to_app" at bounding box center [387, 12] width 10 height 10
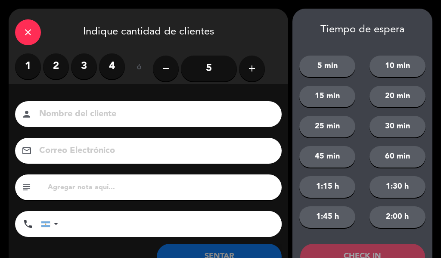
click at [58, 65] on label "2" at bounding box center [56, 66] width 26 height 26
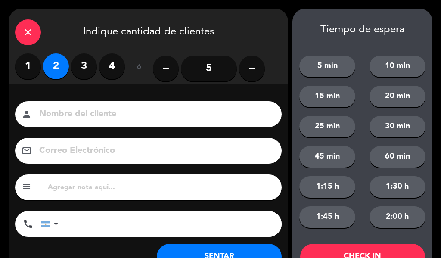
click at [88, 107] on input at bounding box center [154, 114] width 232 height 15
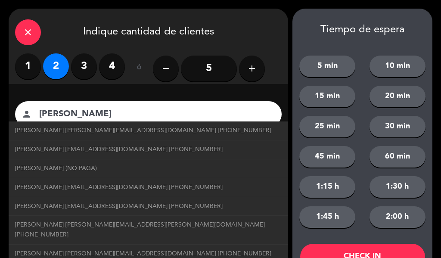
type input "[PERSON_NAME]"
click at [385, 92] on button "20 min" at bounding box center [398, 97] width 56 height 22
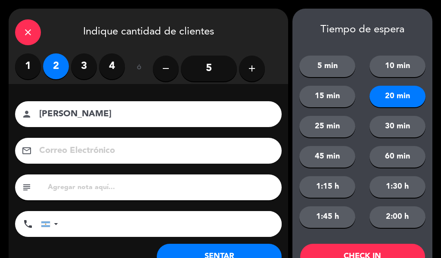
scroll to position [33, 0]
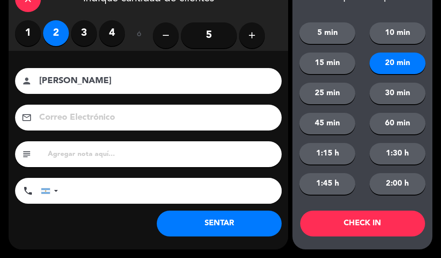
click at [371, 234] on button "CHECK IN" at bounding box center [362, 224] width 125 height 26
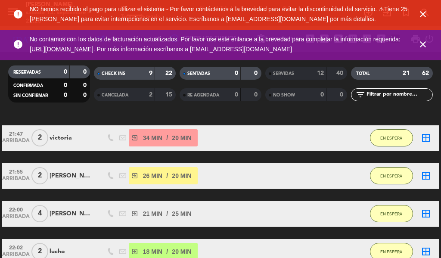
scroll to position [68, 0]
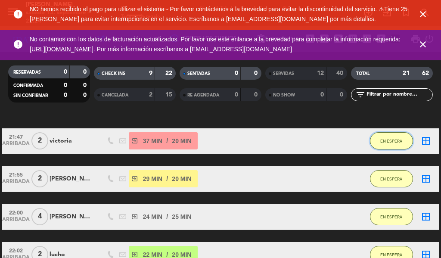
click at [395, 141] on span "EN ESPERA" at bounding box center [392, 141] width 22 height 5
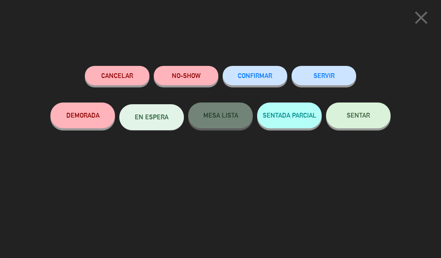
click at [337, 80] on button "SERVIR" at bounding box center [324, 75] width 65 height 19
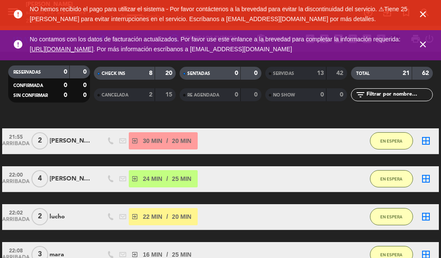
click at [419, 17] on icon "close" at bounding box center [423, 14] width 10 height 10
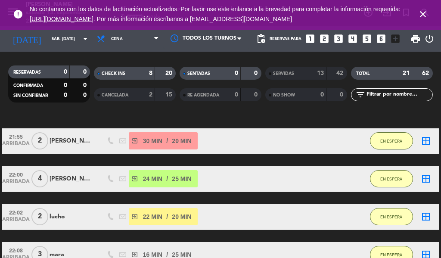
click at [420, 16] on icon "close" at bounding box center [423, 14] width 10 height 10
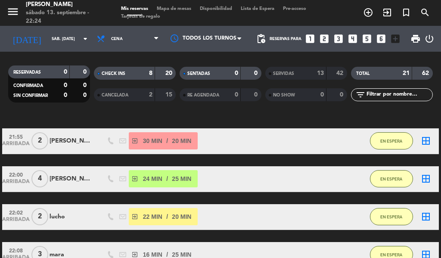
click at [387, 17] on icon "exit_to_app" at bounding box center [387, 12] width 10 height 10
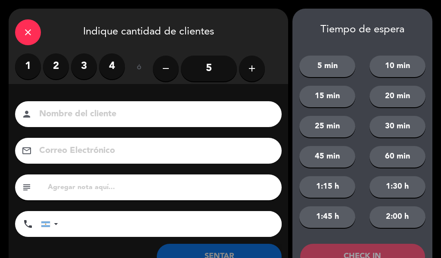
click at [57, 68] on label "2" at bounding box center [56, 66] width 26 height 26
click at [71, 120] on input at bounding box center [154, 114] width 232 height 15
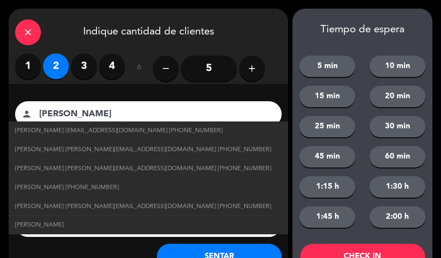
type input "[PERSON_NAME]"
click at [395, 97] on button "20 min" at bounding box center [398, 97] width 56 height 22
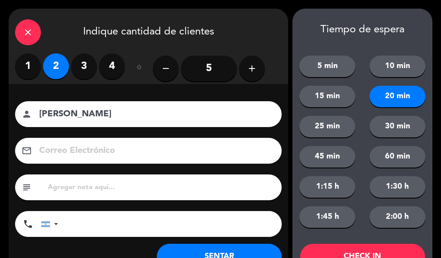
click at [350, 123] on button "25 min" at bounding box center [328, 127] width 56 height 22
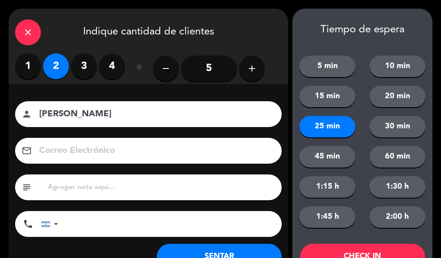
scroll to position [33, 0]
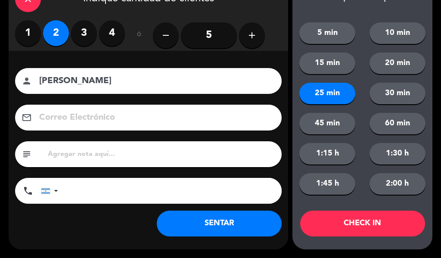
click at [366, 215] on button "CHECK IN" at bounding box center [362, 224] width 125 height 26
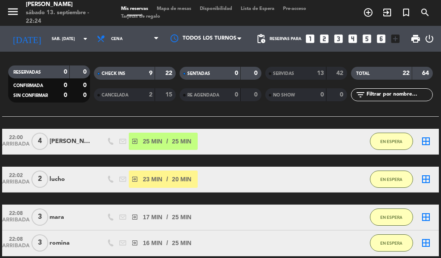
scroll to position [106, 0]
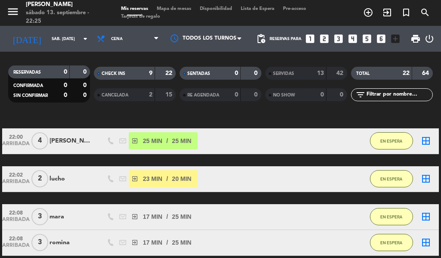
click at [390, 10] on icon "exit_to_app" at bounding box center [387, 12] width 10 height 10
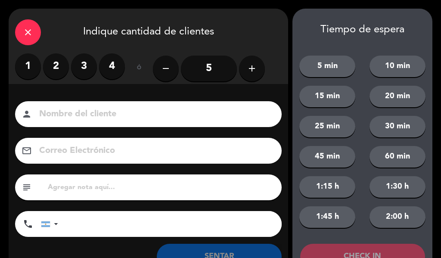
click at [181, 112] on input at bounding box center [154, 114] width 232 height 15
type input "[PERSON_NAME]"
click at [66, 63] on label "2" at bounding box center [56, 66] width 26 height 26
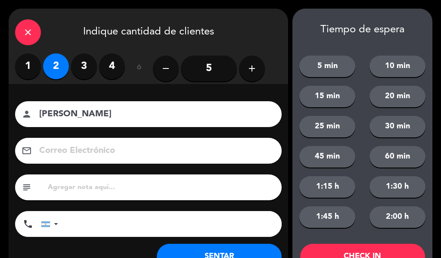
click at [329, 130] on button "25 min" at bounding box center [328, 127] width 56 height 22
click at [394, 97] on button "20 min" at bounding box center [398, 97] width 56 height 22
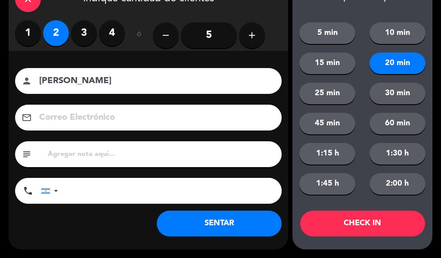
click at [379, 227] on button "CHECK IN" at bounding box center [362, 224] width 125 height 26
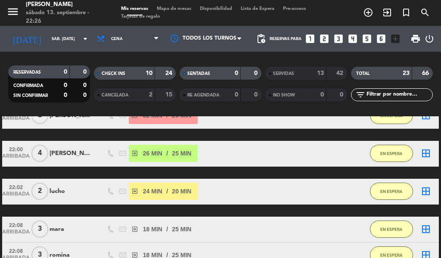
scroll to position [74, 0]
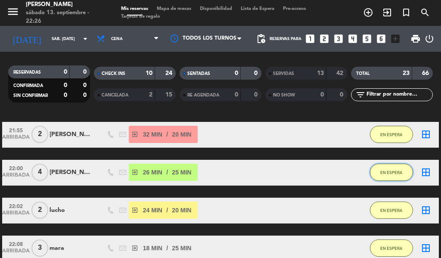
click at [391, 175] on span "EN ESPERA" at bounding box center [392, 172] width 22 height 5
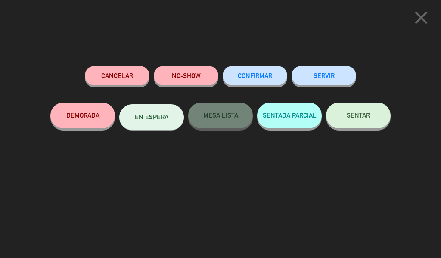
click at [323, 74] on button "SERVIR" at bounding box center [324, 75] width 65 height 19
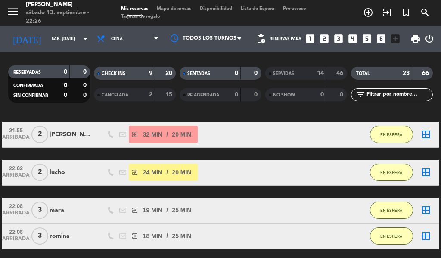
click at [372, 11] on icon "add_circle_outline" at bounding box center [368, 12] width 10 height 10
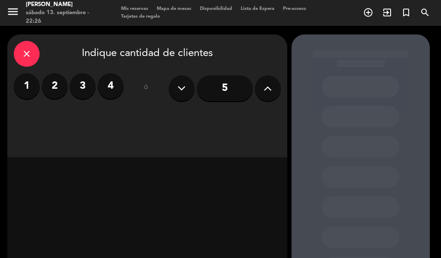
click at [26, 53] on icon "close" at bounding box center [27, 54] width 10 height 10
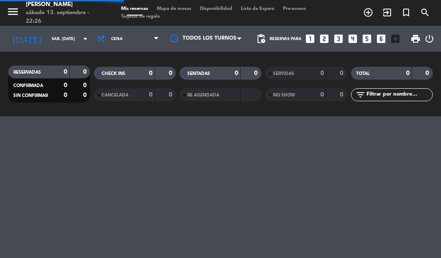
click at [385, 13] on icon "exit_to_app" at bounding box center [387, 12] width 10 height 10
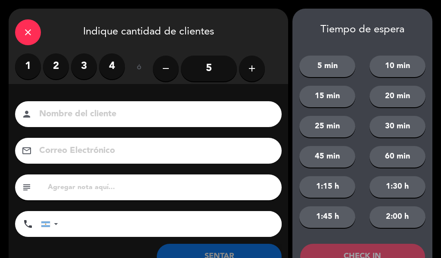
click at [127, 109] on input at bounding box center [154, 114] width 232 height 15
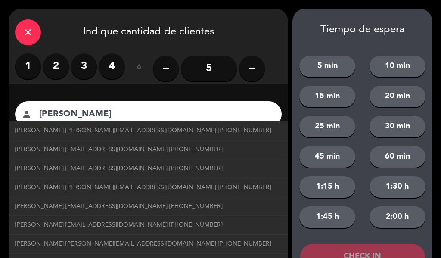
type input "[PERSON_NAME]"
click at [56, 67] on label "2" at bounding box center [56, 66] width 26 height 26
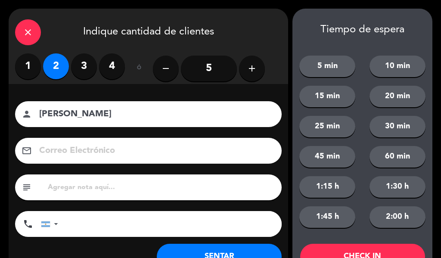
click at [334, 124] on button "25 min" at bounding box center [328, 127] width 56 height 22
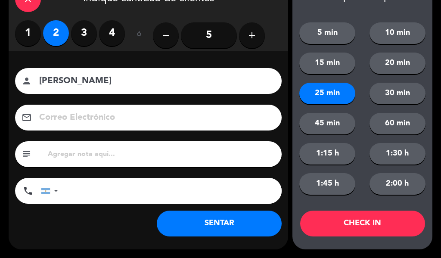
click at [359, 213] on button "CHECK IN" at bounding box center [362, 224] width 125 height 26
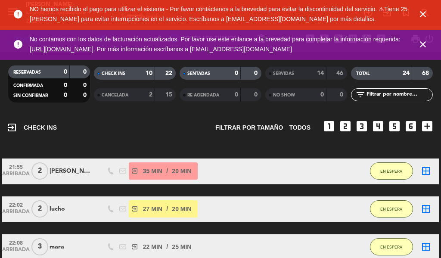
scroll to position [33, 0]
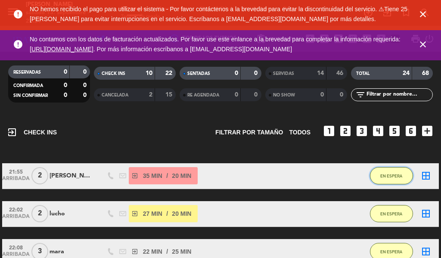
click at [388, 177] on span "EN ESPERA" at bounding box center [392, 176] width 22 height 5
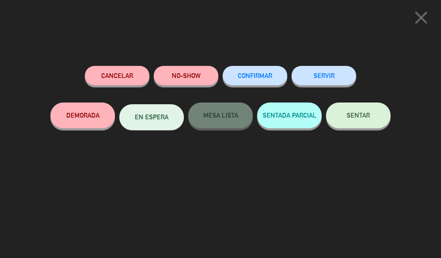
click at [322, 83] on button "SERVIR" at bounding box center [324, 75] width 65 height 19
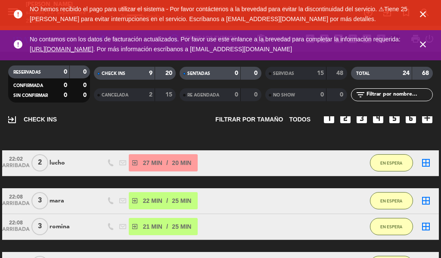
scroll to position [34, 0]
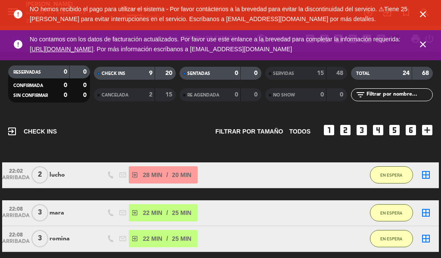
click at [425, 14] on icon "close" at bounding box center [423, 14] width 10 height 10
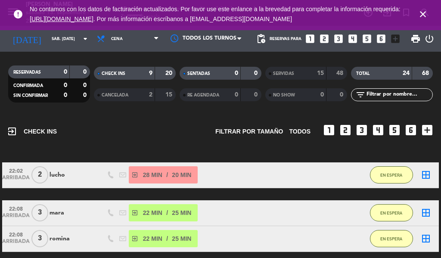
click at [425, 14] on icon "close" at bounding box center [423, 14] width 10 height 10
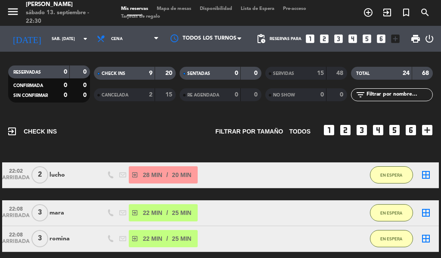
click at [387, 12] on icon "exit_to_app" at bounding box center [387, 12] width 10 height 10
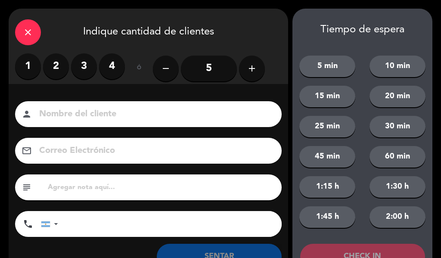
click at [82, 70] on label "3" at bounding box center [84, 66] width 26 height 26
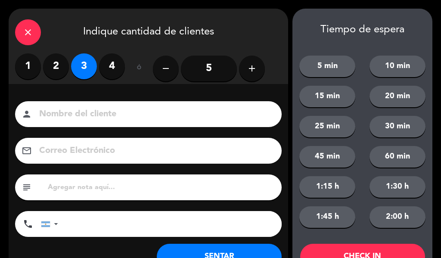
click at [93, 108] on input at bounding box center [154, 114] width 232 height 15
type input "[PERSON_NAME]"
click at [409, 99] on button "20 min" at bounding box center [398, 97] width 56 height 22
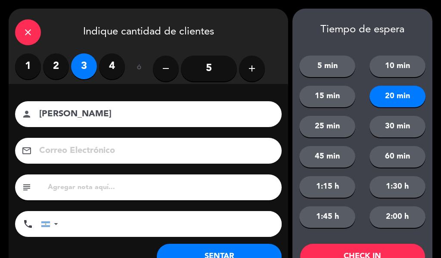
click at [330, 123] on button "25 min" at bounding box center [328, 127] width 56 height 22
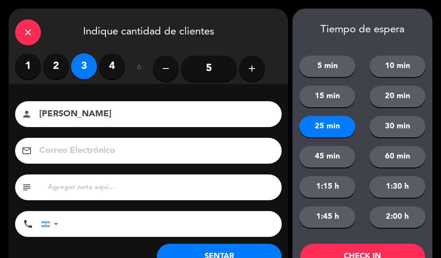
scroll to position [33, 0]
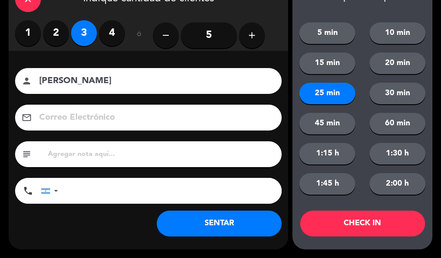
click at [365, 222] on button "CHECK IN" at bounding box center [362, 224] width 125 height 26
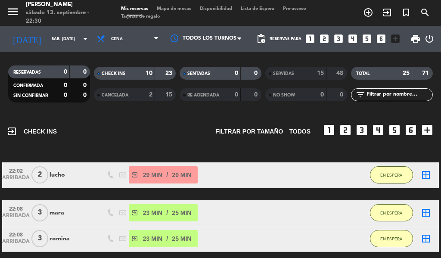
click at [383, 16] on icon "exit_to_app" at bounding box center [387, 12] width 10 height 10
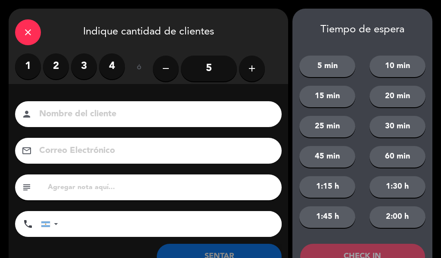
click at [109, 110] on input at bounding box center [154, 114] width 232 height 15
type input "[PERSON_NAME]"
click at [61, 63] on label "2" at bounding box center [56, 66] width 26 height 26
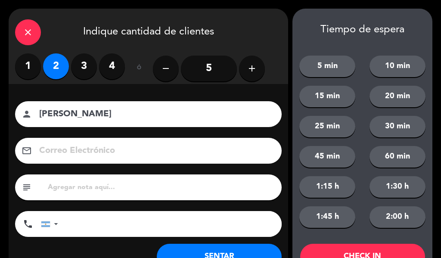
click at [402, 96] on button "20 min" at bounding box center [398, 97] width 56 height 22
click at [369, 254] on button "CHECK IN" at bounding box center [362, 257] width 125 height 26
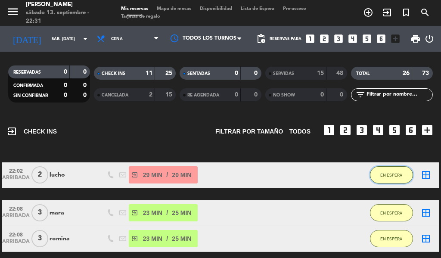
click at [398, 175] on span "EN ESPERA" at bounding box center [392, 175] width 22 height 5
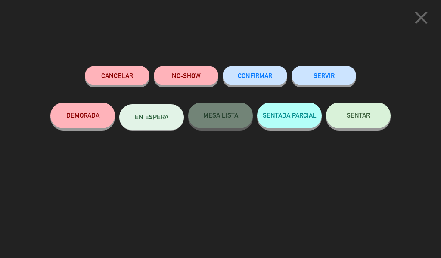
click at [338, 72] on button "SERVIR" at bounding box center [324, 75] width 65 height 19
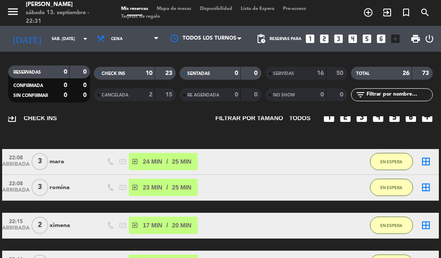
scroll to position [36, 0]
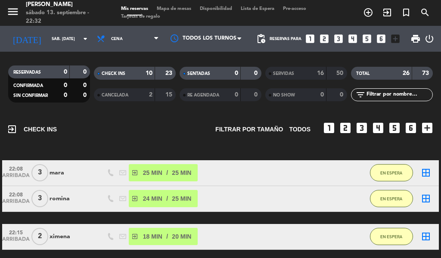
click at [384, 12] on icon "exit_to_app" at bounding box center [387, 12] width 10 height 10
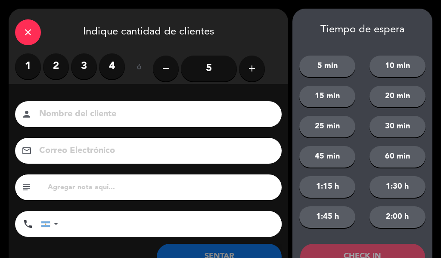
click at [92, 72] on label "3" at bounding box center [84, 66] width 26 height 26
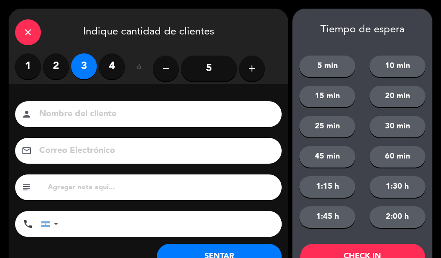
click at [55, 67] on label "2" at bounding box center [56, 66] width 26 height 26
click at [72, 111] on input at bounding box center [154, 114] width 232 height 15
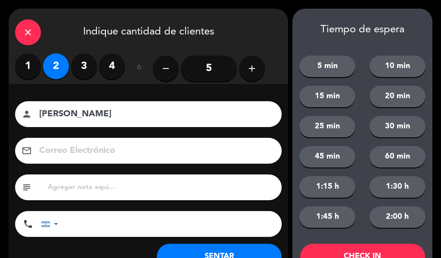
type input "[PERSON_NAME]"
click at [400, 93] on button "20 min" at bounding box center [398, 97] width 56 height 22
click at [356, 164] on div "45 min" at bounding box center [328, 157] width 70 height 22
click at [353, 153] on button "45 min" at bounding box center [328, 157] width 56 height 22
click at [354, 148] on div "45 min" at bounding box center [328, 157] width 70 height 22
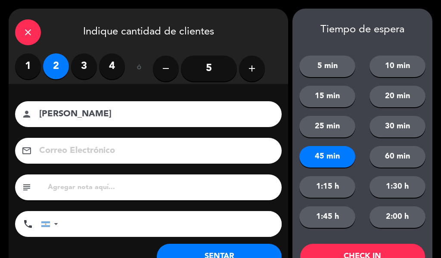
click at [331, 118] on button "25 min" at bounding box center [328, 127] width 56 height 22
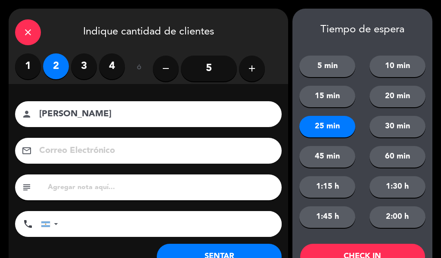
scroll to position [33, 0]
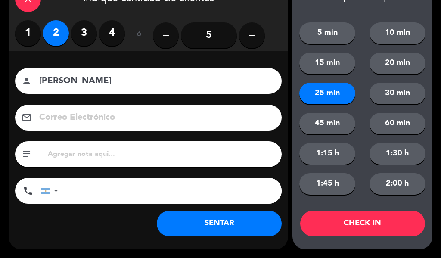
click at [375, 223] on button "CHECK IN" at bounding box center [362, 224] width 125 height 26
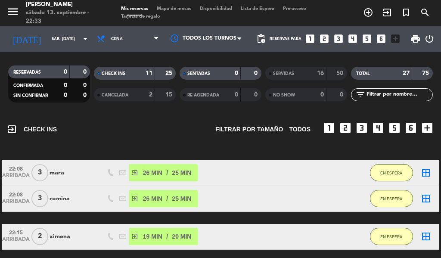
click at [371, 166] on div "EN ESPERA" at bounding box center [391, 172] width 43 height 25
click at [402, 173] on span "EN ESPERA" at bounding box center [392, 173] width 22 height 5
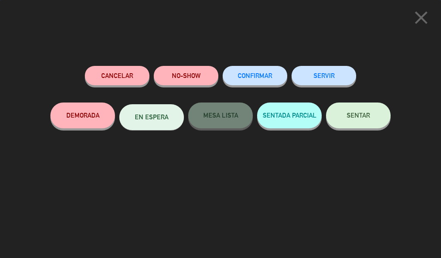
click at [323, 68] on button "SERVIR" at bounding box center [324, 75] width 65 height 19
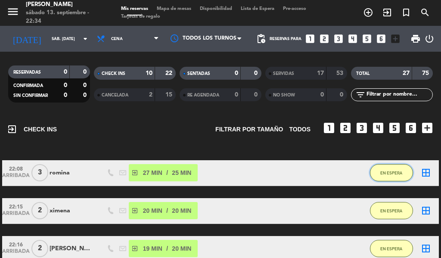
click at [399, 168] on button "EN ESPERA" at bounding box center [391, 172] width 43 height 17
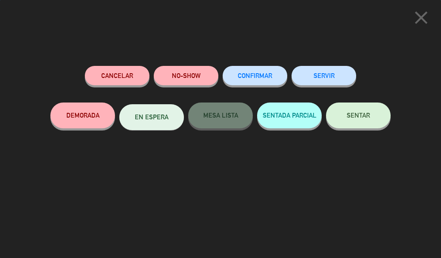
click at [341, 76] on button "SERVIR" at bounding box center [324, 75] width 65 height 19
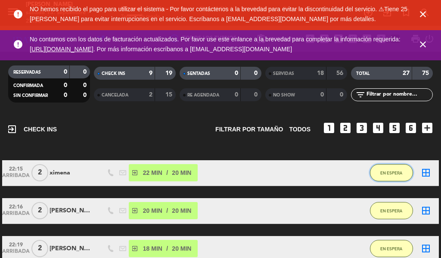
click at [396, 171] on span "EN ESPERA" at bounding box center [392, 173] width 22 height 5
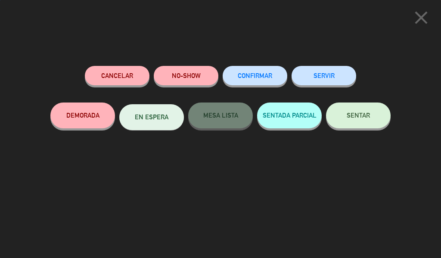
click at [332, 71] on button "SERVIR" at bounding box center [324, 75] width 65 height 19
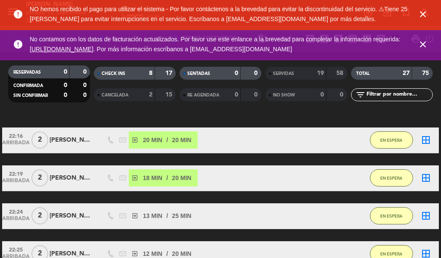
scroll to position [68, 0]
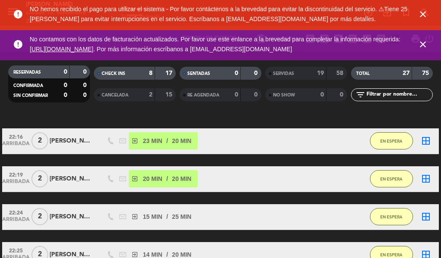
click at [304, 75] on div "SERVIDAS" at bounding box center [288, 74] width 40 height 10
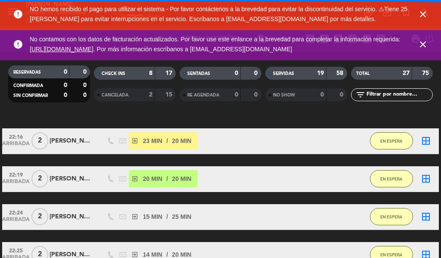
click at [143, 69] on div "8" at bounding box center [144, 74] width 17 height 10
click at [200, 74] on span "SENTADAS" at bounding box center [199, 74] width 23 height 4
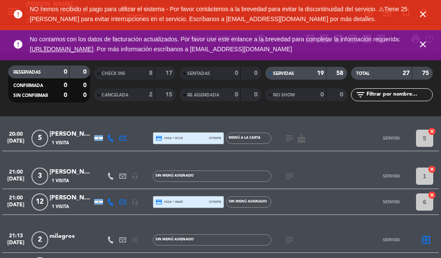
scroll to position [0, 0]
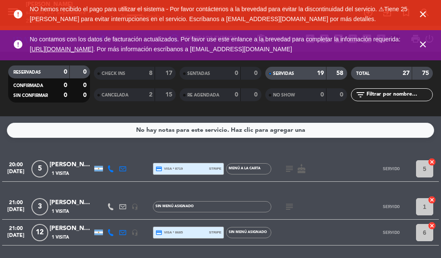
click at [125, 72] on span "CHECK INS" at bounding box center [114, 74] width 24 height 4
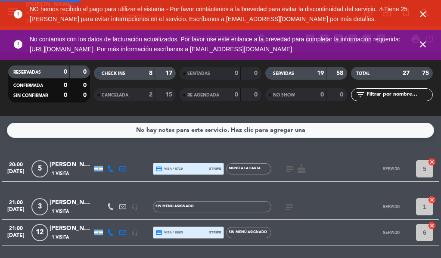
click at [289, 72] on span "SERVIDAS" at bounding box center [283, 74] width 21 height 4
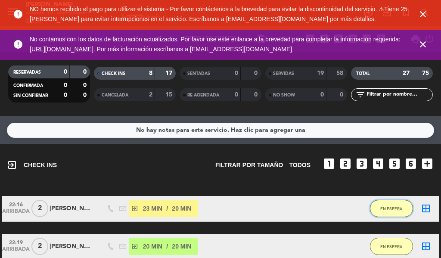
click at [394, 209] on span "EN ESPERA" at bounding box center [392, 209] width 22 height 5
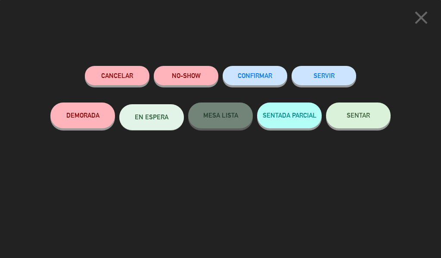
click at [324, 77] on button "SERVIR" at bounding box center [324, 75] width 65 height 19
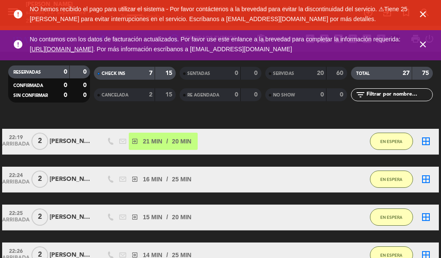
scroll to position [67, 0]
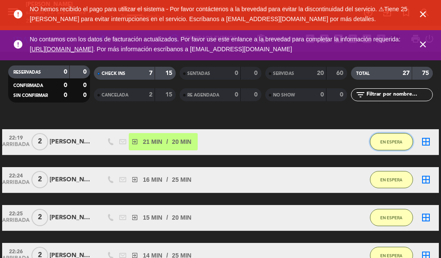
click at [385, 138] on button "EN ESPERA" at bounding box center [391, 141] width 43 height 17
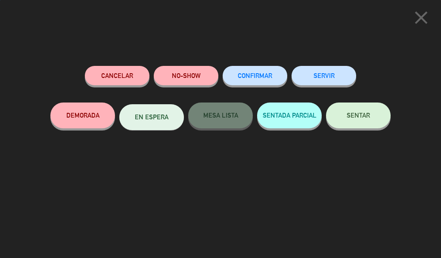
click at [337, 67] on button "SERVIR" at bounding box center [324, 75] width 65 height 19
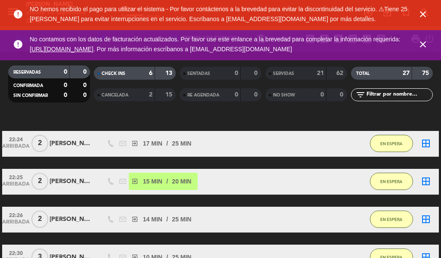
scroll to position [58, 0]
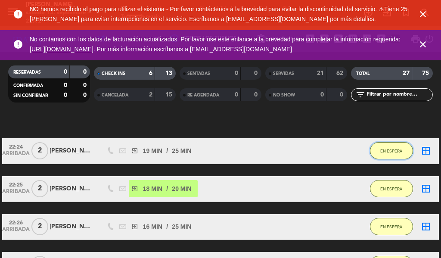
click at [402, 147] on button "EN ESPERA" at bounding box center [391, 150] width 43 height 17
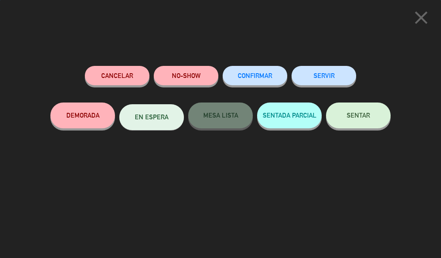
click at [320, 75] on button "SERVIR" at bounding box center [324, 75] width 65 height 19
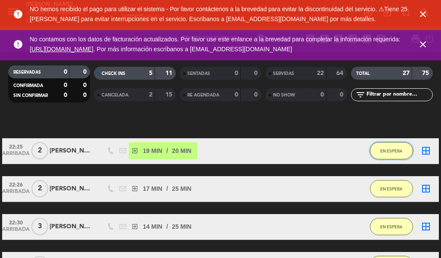
click at [395, 151] on span "EN ESPERA" at bounding box center [392, 151] width 22 height 5
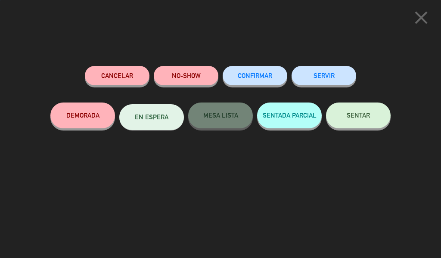
click at [329, 68] on button "SERVIR" at bounding box center [324, 75] width 65 height 19
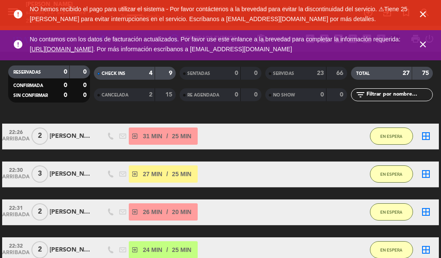
scroll to position [63, 0]
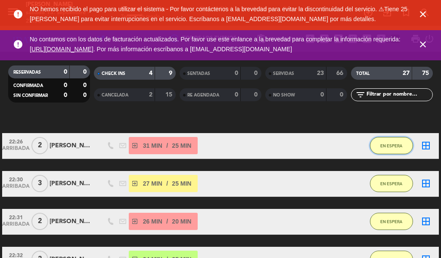
click at [387, 144] on span "EN ESPERA" at bounding box center [392, 146] width 22 height 5
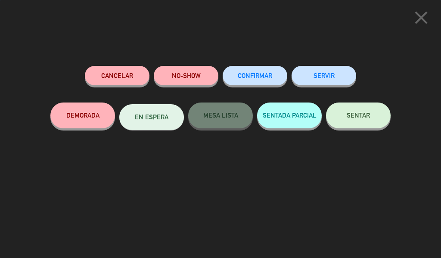
click at [332, 73] on button "SERVIR" at bounding box center [324, 75] width 65 height 19
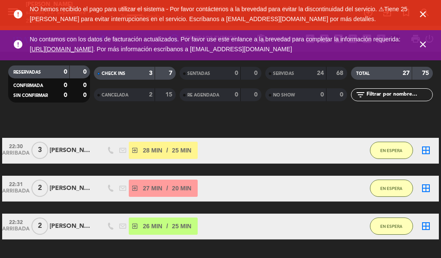
scroll to position [57, 0]
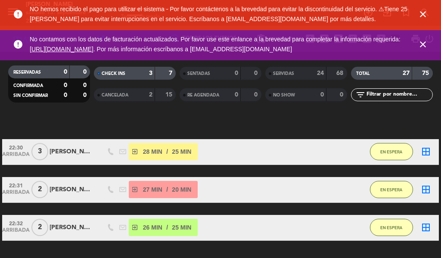
click at [424, 19] on icon "close" at bounding box center [423, 14] width 10 height 10
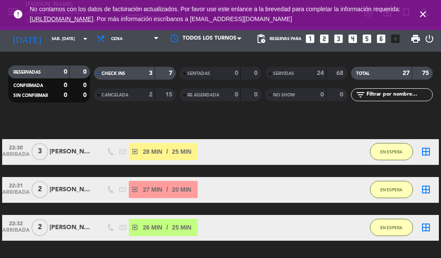
click at [424, 16] on icon "close" at bounding box center [423, 14] width 10 height 10
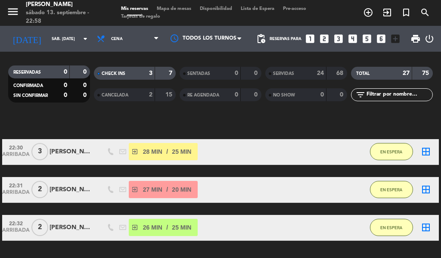
click at [384, 14] on icon "exit_to_app" at bounding box center [387, 12] width 10 height 10
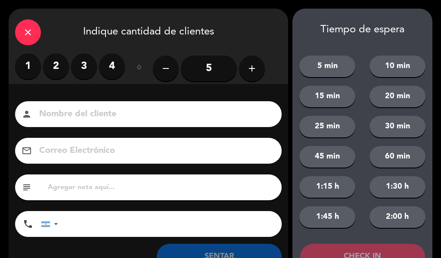
click at [55, 68] on label "2" at bounding box center [56, 66] width 26 height 26
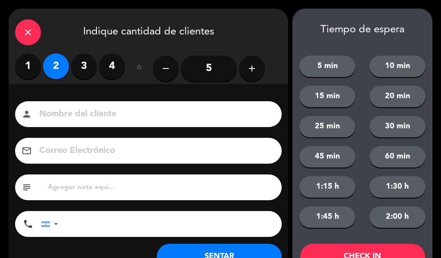
click at [76, 108] on input at bounding box center [154, 114] width 232 height 15
type input "[PERSON_NAME]"
click at [396, 96] on button "20 min" at bounding box center [398, 97] width 56 height 22
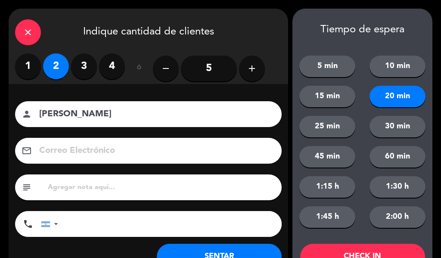
scroll to position [33, 0]
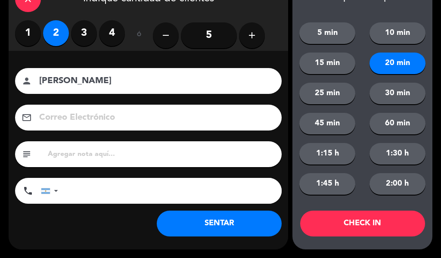
click at [369, 220] on button "CHECK IN" at bounding box center [362, 224] width 125 height 26
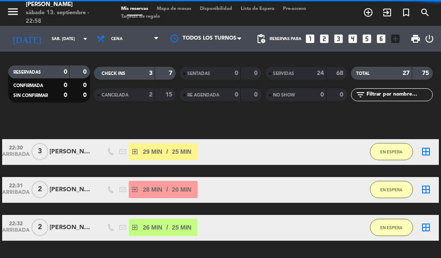
click at [385, 11] on icon "exit_to_app" at bounding box center [387, 12] width 10 height 10
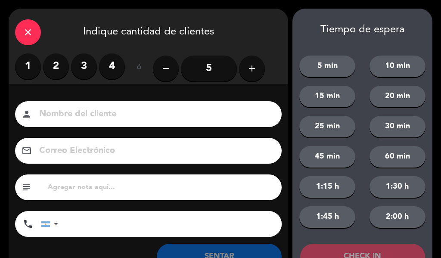
click at [58, 74] on label "2" at bounding box center [56, 66] width 26 height 26
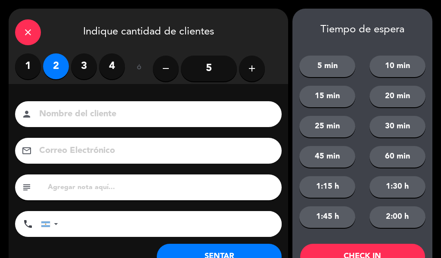
click at [73, 113] on input at bounding box center [154, 114] width 232 height 15
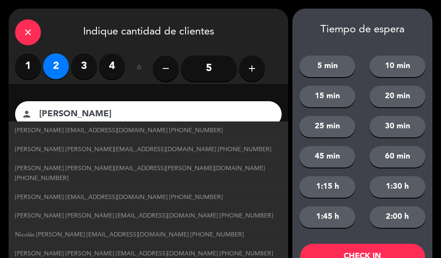
type input "[PERSON_NAME]"
click at [386, 98] on button "20 min" at bounding box center [398, 97] width 56 height 22
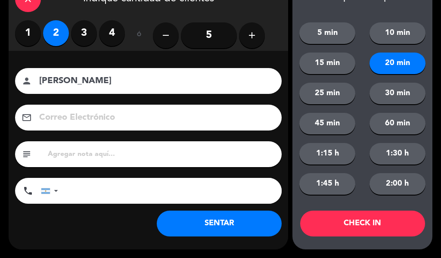
click at [369, 217] on button "CHECK IN" at bounding box center [362, 224] width 125 height 26
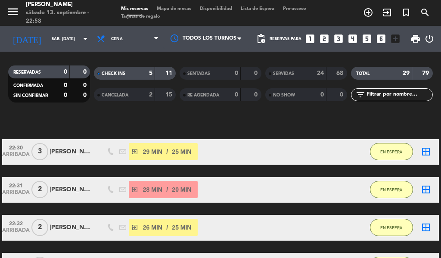
click at [389, 14] on icon "exit_to_app" at bounding box center [387, 12] width 10 height 10
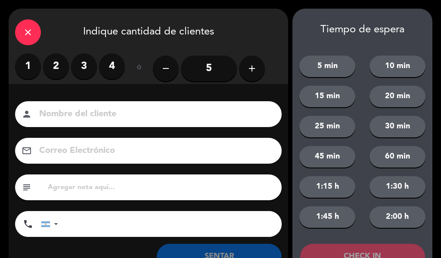
click at [74, 62] on label "3" at bounding box center [84, 66] width 26 height 26
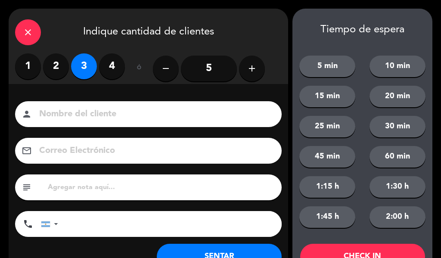
click at [58, 71] on label "2" at bounding box center [56, 66] width 26 height 26
click at [75, 113] on input at bounding box center [154, 114] width 232 height 15
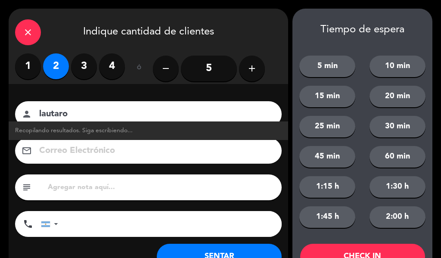
type input "lautaro"
click at [409, 100] on button "20 min" at bounding box center [398, 97] width 56 height 22
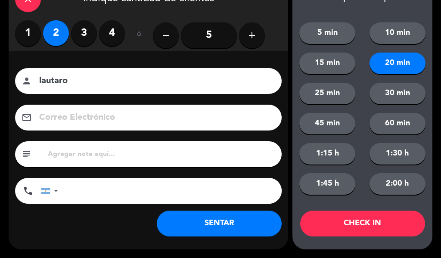
click at [377, 219] on button "CHECK IN" at bounding box center [362, 224] width 125 height 26
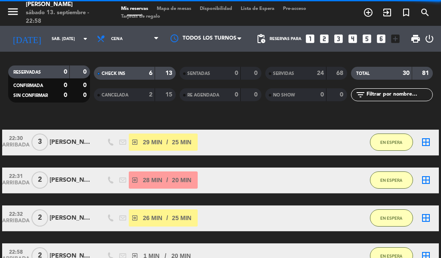
scroll to position [59, 0]
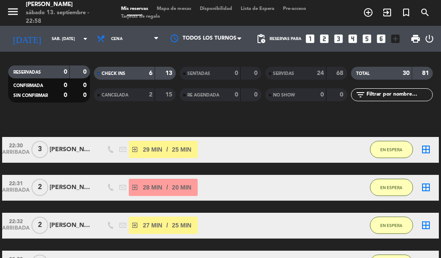
click at [387, 10] on icon "exit_to_app" at bounding box center [387, 12] width 10 height 10
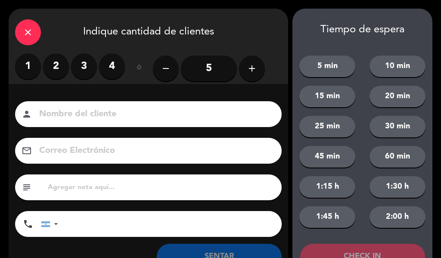
click at [83, 69] on label "3" at bounding box center [84, 66] width 26 height 26
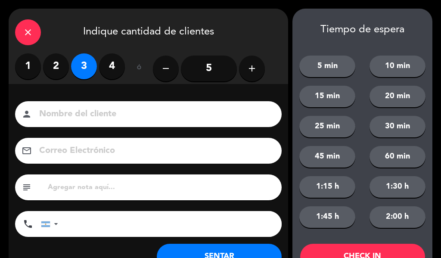
click at [109, 111] on input at bounding box center [154, 114] width 232 height 15
type input "[PERSON_NAME]"
click at [331, 128] on button "25 min" at bounding box center [328, 127] width 56 height 22
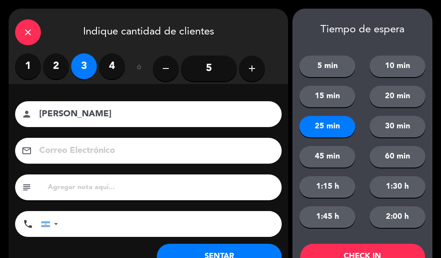
scroll to position [33, 0]
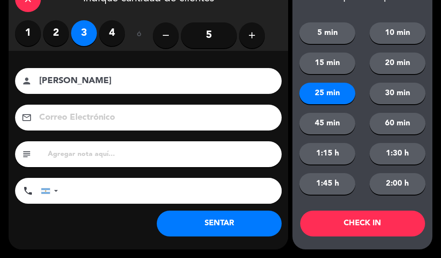
click at [373, 228] on button "CHECK IN" at bounding box center [362, 224] width 125 height 26
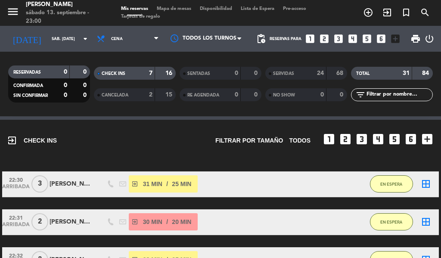
scroll to position [15, 0]
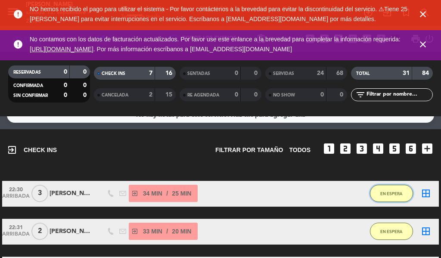
click at [394, 195] on span "EN ESPERA" at bounding box center [392, 193] width 22 height 5
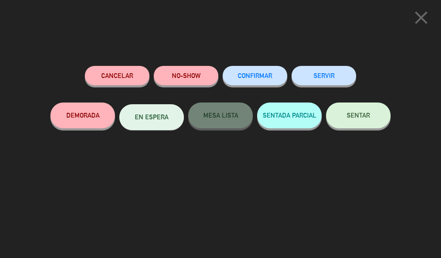
click at [335, 81] on button "SERVIR" at bounding box center [324, 75] width 65 height 19
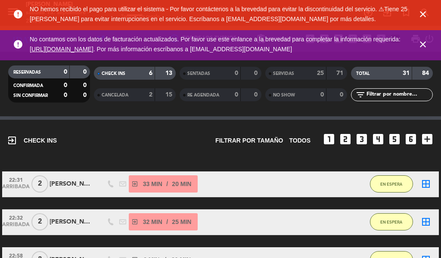
scroll to position [0, 0]
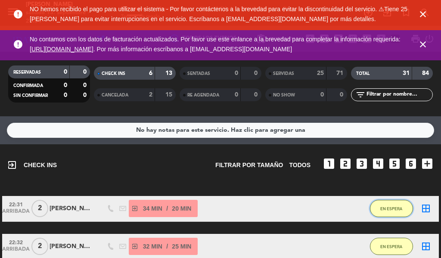
click at [382, 203] on button "EN ESPERA" at bounding box center [391, 208] width 43 height 17
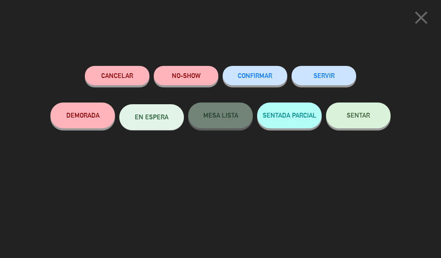
click at [336, 76] on button "SERVIR" at bounding box center [324, 75] width 65 height 19
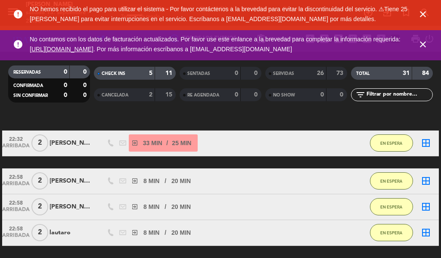
scroll to position [69, 0]
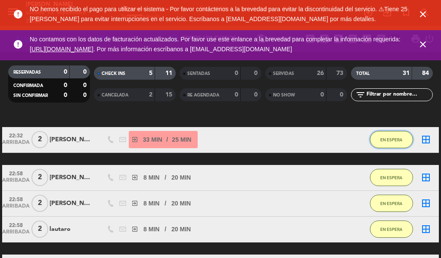
click at [385, 131] on button "EN ESPERA" at bounding box center [391, 139] width 43 height 17
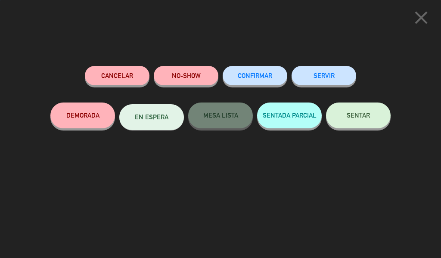
click at [334, 80] on button "SERVIR" at bounding box center [324, 75] width 65 height 19
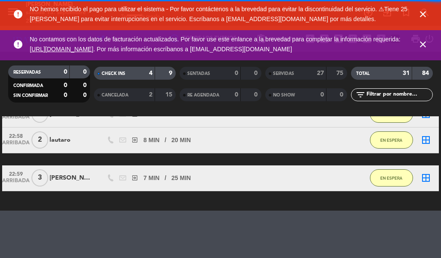
scroll to position [127, 0]
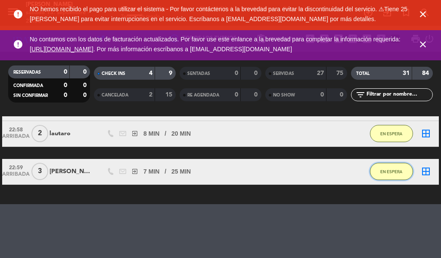
click at [394, 169] on span "EN ESPERA" at bounding box center [392, 171] width 22 height 5
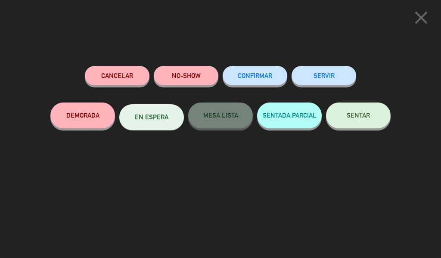
click at [329, 69] on button "SERVIR" at bounding box center [324, 75] width 65 height 19
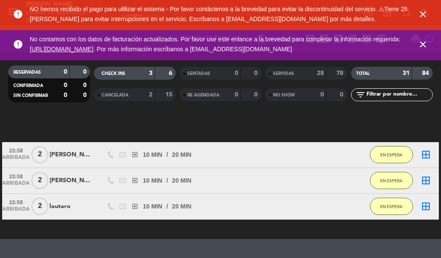
scroll to position [69, 0]
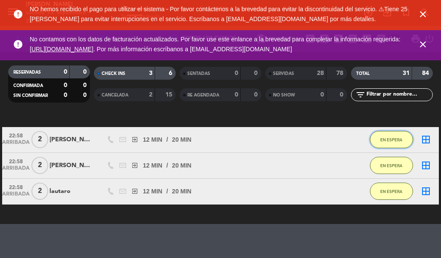
click at [387, 140] on span "EN ESPERA" at bounding box center [392, 140] width 22 height 5
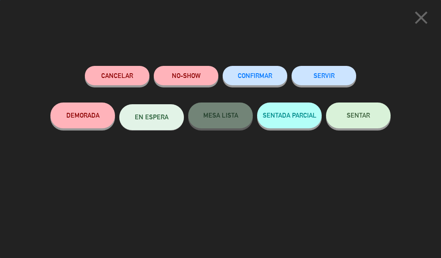
click at [331, 72] on button "SERVIR" at bounding box center [324, 75] width 65 height 19
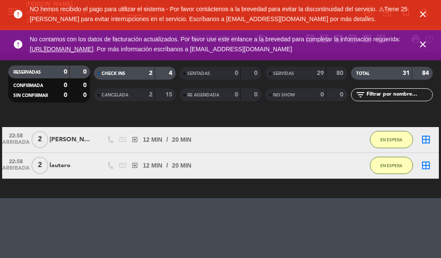
click at [419, 10] on icon "close" at bounding box center [423, 14] width 10 height 10
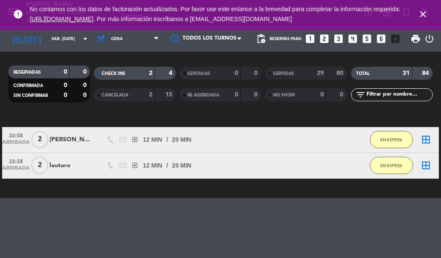
click at [426, 17] on icon "close" at bounding box center [423, 14] width 10 height 10
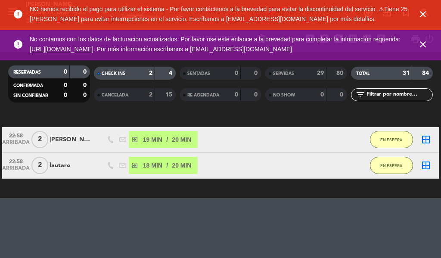
click at [419, 14] on icon "close" at bounding box center [423, 14] width 10 height 10
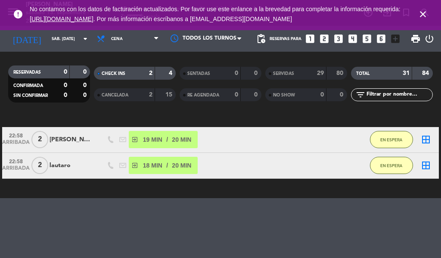
click at [419, 11] on icon "close" at bounding box center [423, 14] width 10 height 10
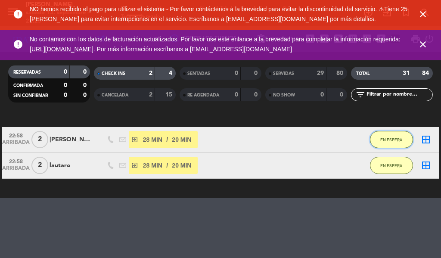
click at [385, 141] on span "EN ESPERA" at bounding box center [392, 140] width 22 height 5
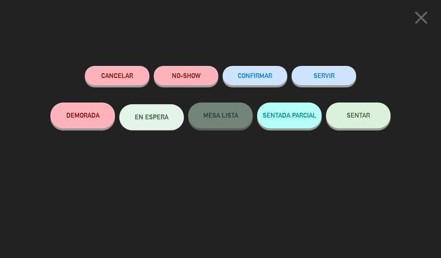
click at [323, 78] on button "SERVIR" at bounding box center [324, 75] width 65 height 19
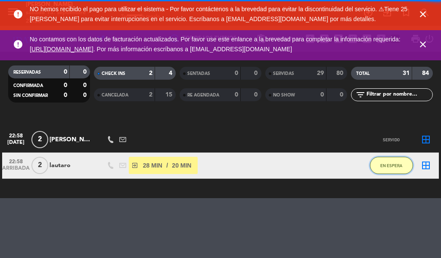
click at [395, 166] on span "EN ESPERA" at bounding box center [392, 165] width 22 height 5
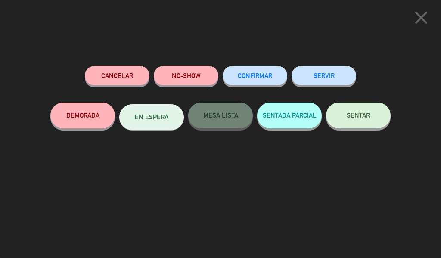
scroll to position [45, 0]
click at [338, 79] on button "SERVIR" at bounding box center [324, 75] width 65 height 19
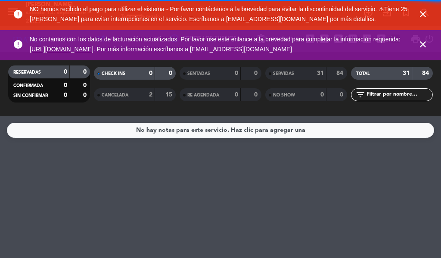
scroll to position [0, 0]
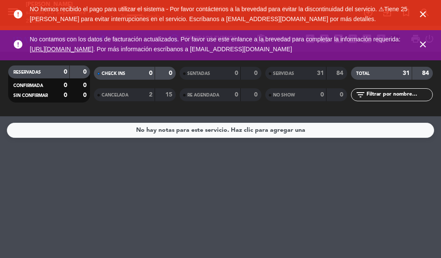
click at [419, 12] on icon "close" at bounding box center [423, 14] width 10 height 10
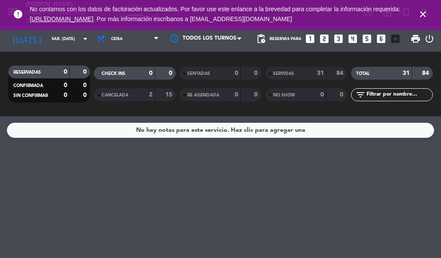
click at [421, 13] on icon "close" at bounding box center [423, 14] width 10 height 10
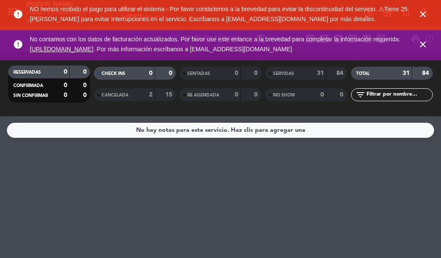
click at [426, 15] on icon "close" at bounding box center [423, 14] width 10 height 10
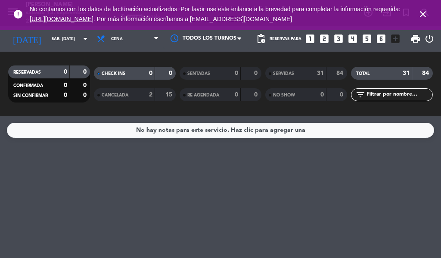
click at [435, 13] on span "close" at bounding box center [423, 14] width 23 height 23
click at [421, 15] on icon "close" at bounding box center [423, 14] width 10 height 10
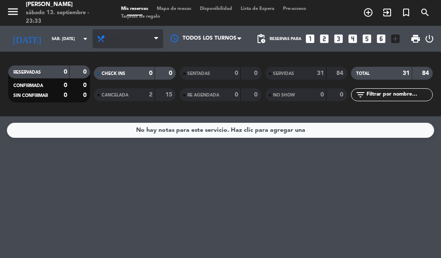
click at [128, 44] on span "Cena" at bounding box center [128, 38] width 71 height 19
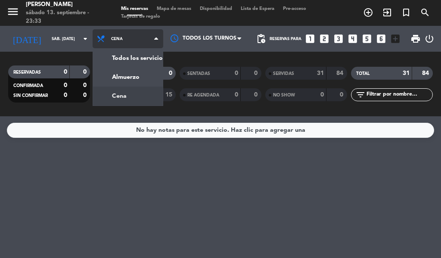
click at [147, 59] on div "menu [PERSON_NAME] sábado 13. septiembre - 23:33 Mis reservas Mapa de mesas Dis…" at bounding box center [220, 58] width 441 height 116
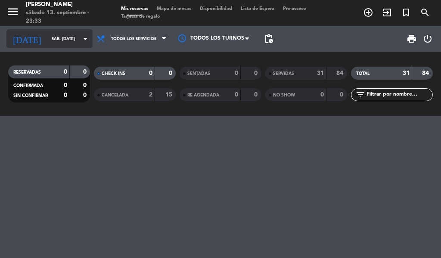
click at [61, 39] on input "sáb. [DATE]" at bounding box center [75, 38] width 56 height 13
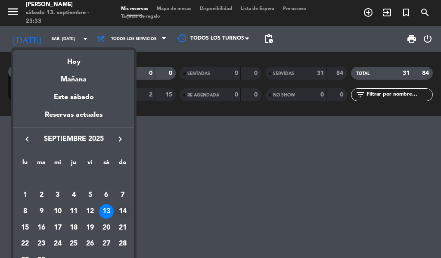
click at [125, 206] on div "14" at bounding box center [123, 211] width 15 height 15
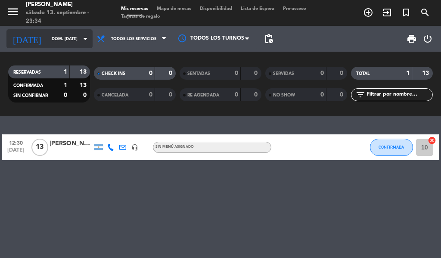
click at [65, 38] on input "dom. [DATE]" at bounding box center [75, 38] width 56 height 13
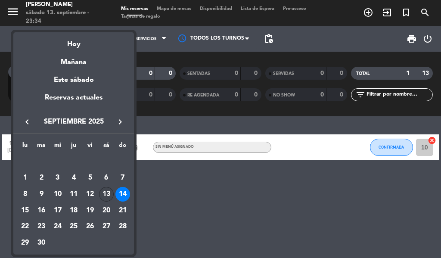
click at [107, 194] on div "13" at bounding box center [106, 194] width 15 height 15
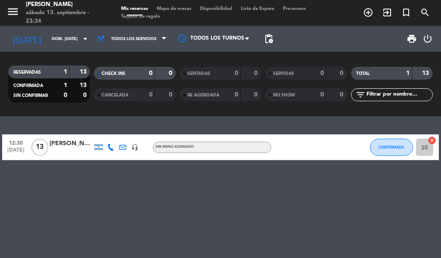
type input "sáb. [DATE]"
